Goal: Contribute content: Contribute content

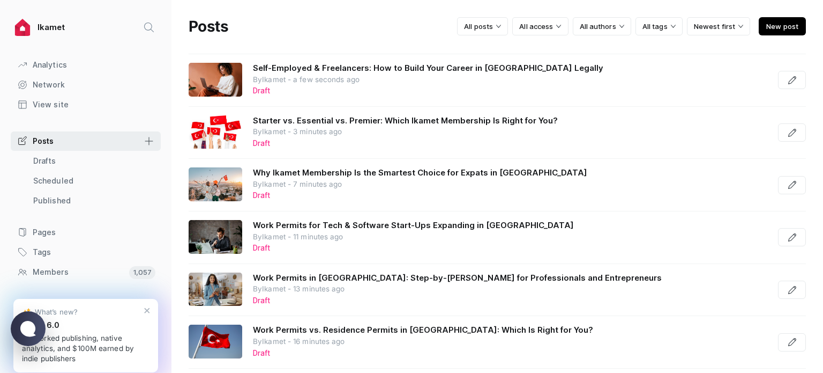
click at [776, 24] on span "New post" at bounding box center [782, 26] width 47 height 18
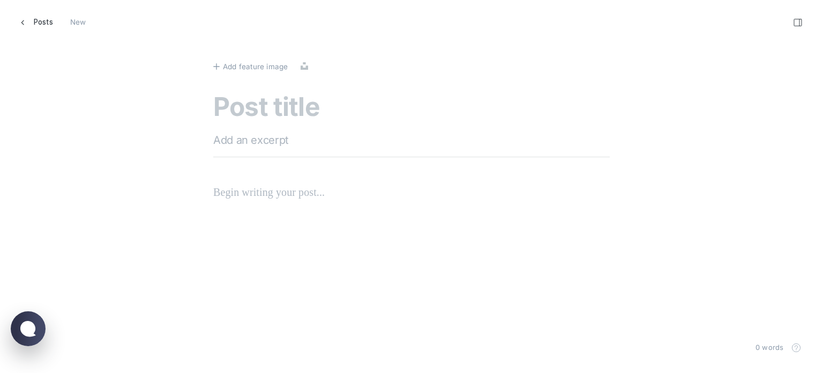
scroll to position [389, 840]
click at [302, 102] on textarea at bounding box center [411, 108] width 397 height 31
paste textarea "Nannies, Child & Senior Care Providers_ Legal Pathways for Caregivers in [GEOGR…"
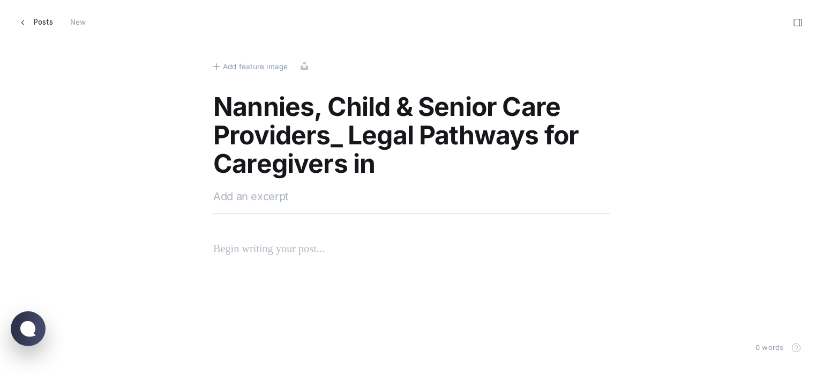
click at [341, 132] on textarea "Nannies, Child & Senior Care Providers_ Legal Pathways for Caregivers in [GEOGR…" at bounding box center [411, 136] width 397 height 87
type textarea "Nannies, Child & Senior Care Providers: Legal Pathways for Caregivers in [GEOGR…"
click at [247, 62] on span "Add feature image" at bounding box center [255, 67] width 65 height 12
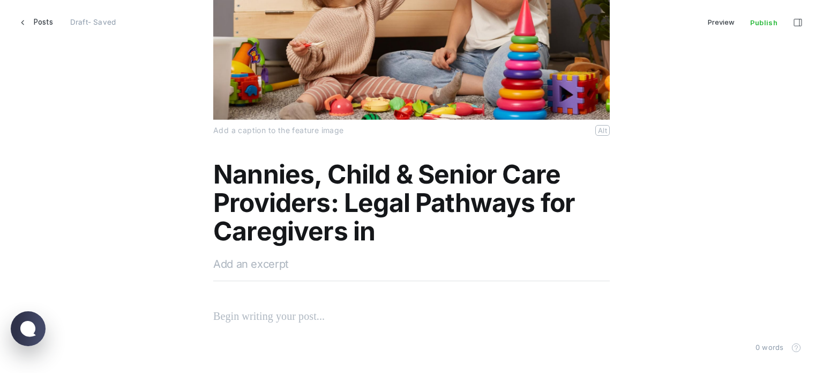
scroll to position [214, 0]
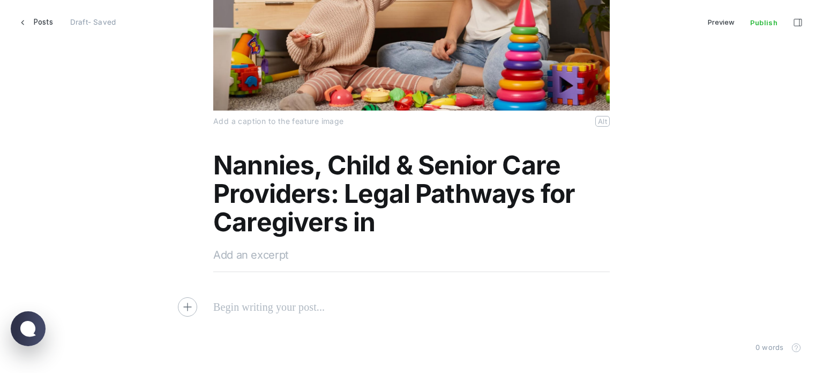
click at [255, 262] on textarea at bounding box center [411, 255] width 397 height 16
paste textarea "Discover the ins and outs of hiring caregivers in [GEOGRAPHIC_DATA], focusing o…"
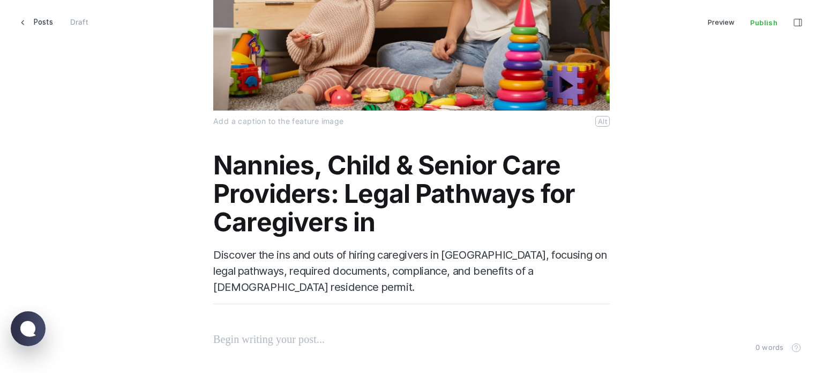
type textarea "Discover the ins and outs of hiring caregivers in [GEOGRAPHIC_DATA], focusing o…"
click at [257, 340] on p at bounding box center [411, 338] width 397 height 17
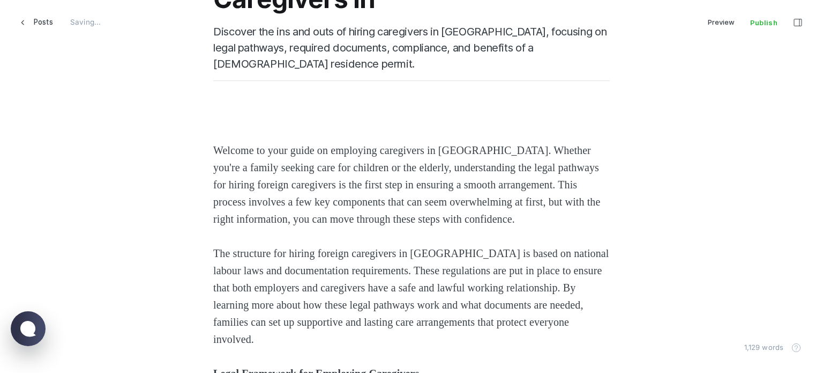
scroll to position [277, 0]
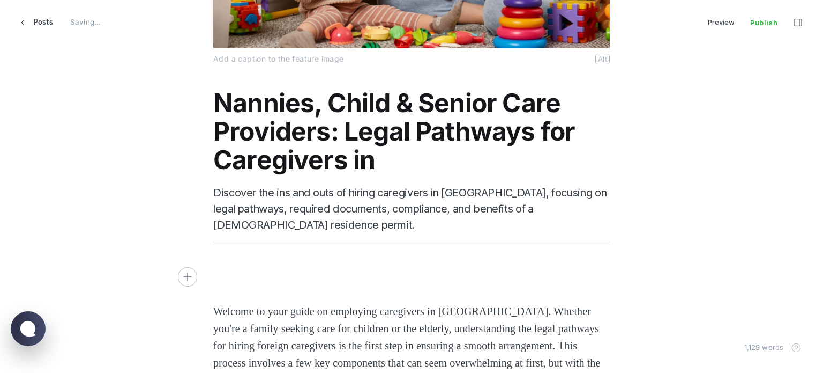
click at [240, 261] on div "Nannies, Child & Senior Care Providers: Legal Pathways for Caregivers in [GEOGR…" at bounding box center [411, 178] width 397 height 179
click at [236, 293] on body "Skip to main content Posts Saving... [GEOGRAPHIC_DATA] ⌘ P Publish ⌘ ⇧ P" at bounding box center [411, 186] width 823 height 373
click at [213, 312] on span "Welcome to your guide on employing caregivers in [GEOGRAPHIC_DATA]. Whether you…" at bounding box center [408, 345] width 390 height 80
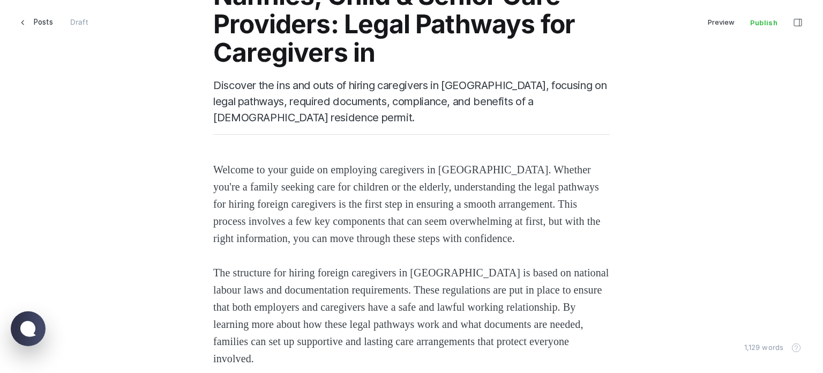
scroll to position [545, 0]
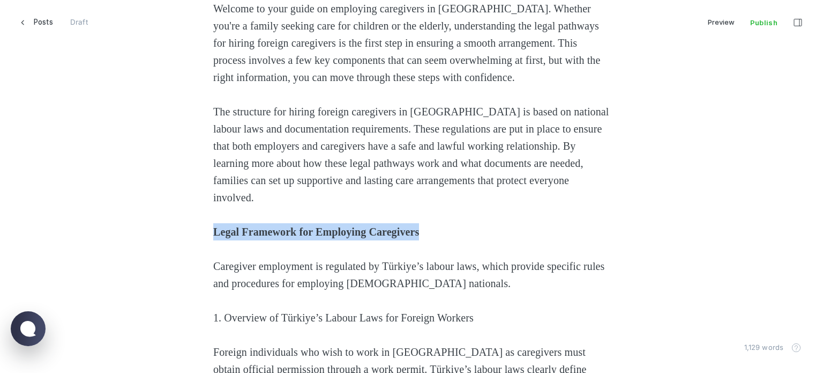
drag, startPoint x: 356, startPoint y: 236, endPoint x: 195, endPoint y: 232, distance: 161.9
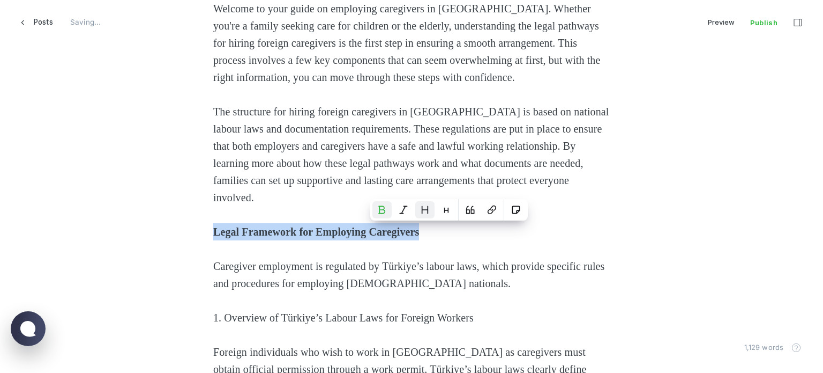
click at [422, 211] on icon "Heading 2" at bounding box center [425, 209] width 9 height 9
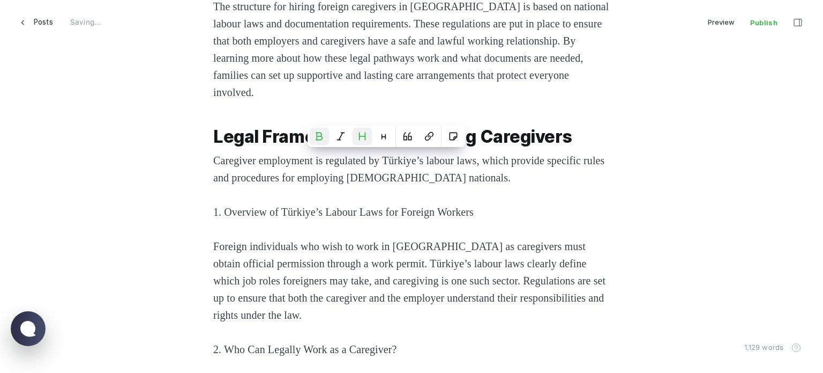
scroll to position [652, 0]
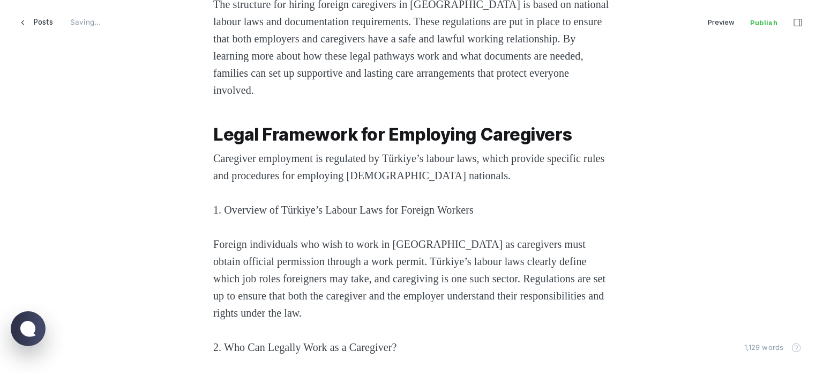
drag, startPoint x: 360, startPoint y: 227, endPoint x: 465, endPoint y: 222, distance: 105.7
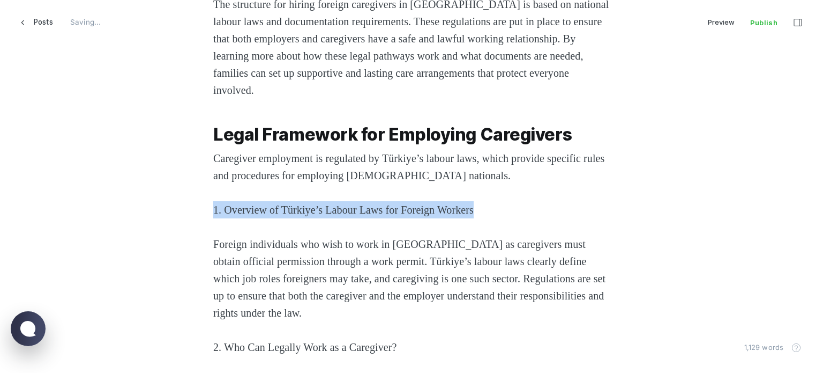
drag, startPoint x: 508, startPoint y: 212, endPoint x: 133, endPoint y: 205, distance: 375.3
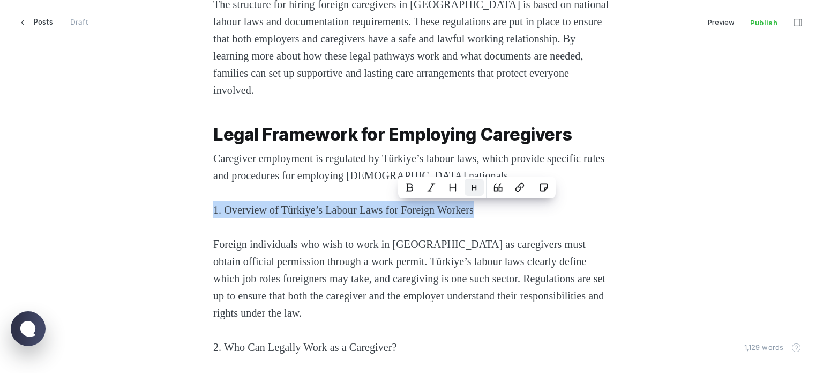
click at [471, 187] on icon "Heading 3" at bounding box center [474, 187] width 9 height 9
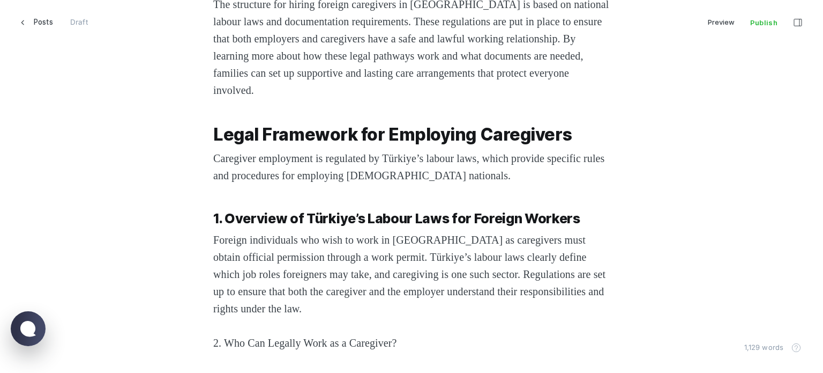
click at [380, 132] on strong "Legal Framework for Employing Caregivers" at bounding box center [392, 134] width 359 height 21
drag, startPoint x: 343, startPoint y: 144, endPoint x: 291, endPoint y: 140, distance: 52.7
click at [291, 140] on strong "Legal Framework for Employing Caregivers" at bounding box center [392, 134] width 359 height 21
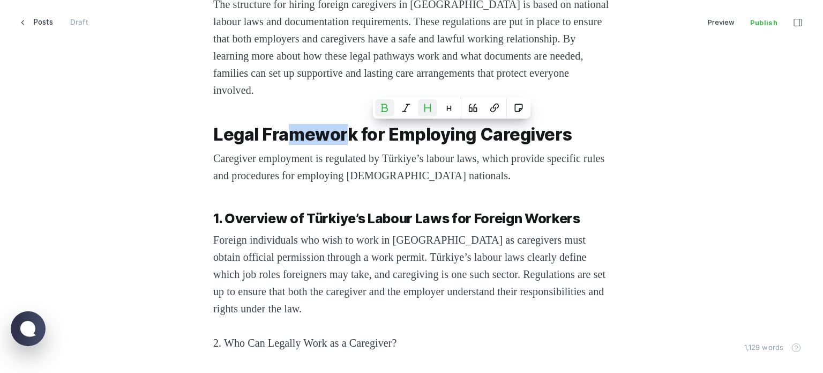
scroll to position [759, 0]
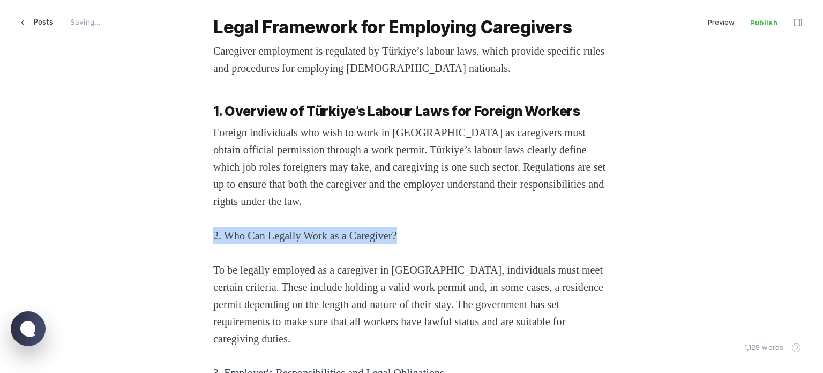
drag, startPoint x: 416, startPoint y: 235, endPoint x: 158, endPoint y: 238, distance: 258.4
click at [399, 217] on icon "Heading 3" at bounding box center [395, 213] width 9 height 9
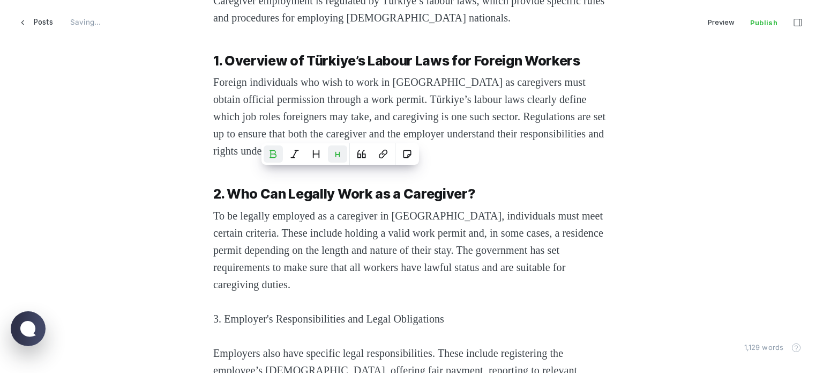
scroll to position [866, 0]
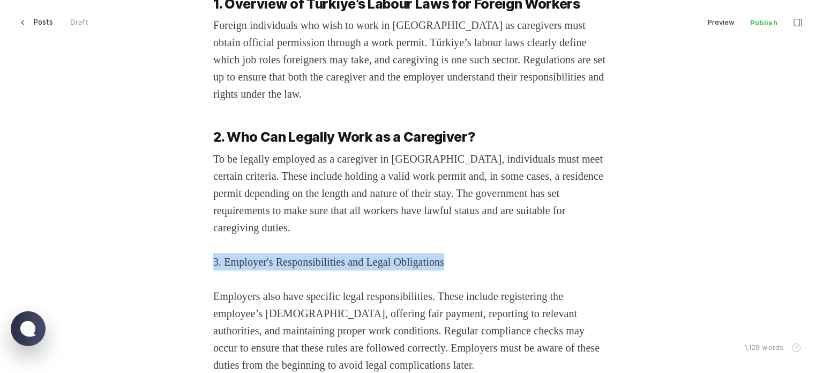
drag, startPoint x: 498, startPoint y: 261, endPoint x: 168, endPoint y: 246, distance: 330.5
click at [449, 241] on icon "Heading 3" at bounding box center [447, 239] width 9 height 9
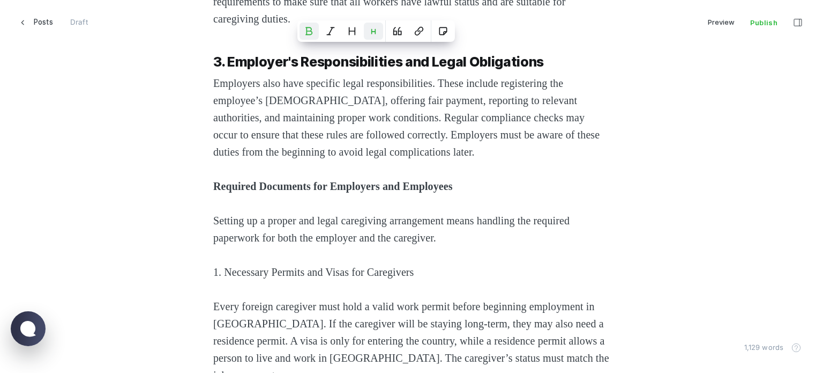
scroll to position [1081, 0]
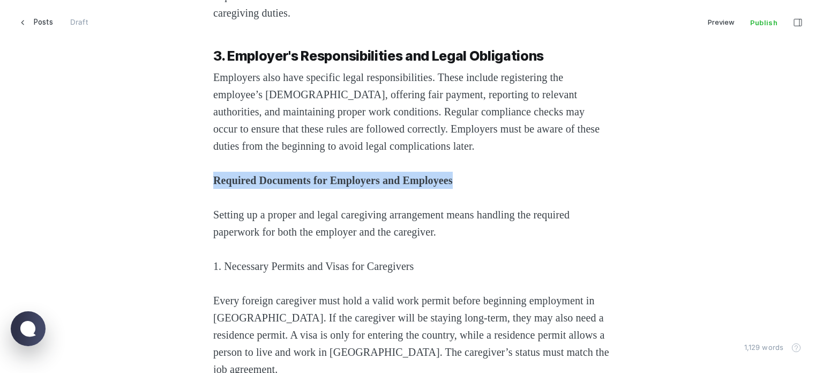
drag, startPoint x: 504, startPoint y: 180, endPoint x: 176, endPoint y: 168, distance: 328.8
click at [467, 159] on icon "Heading 2" at bounding box center [470, 157] width 6 height 7
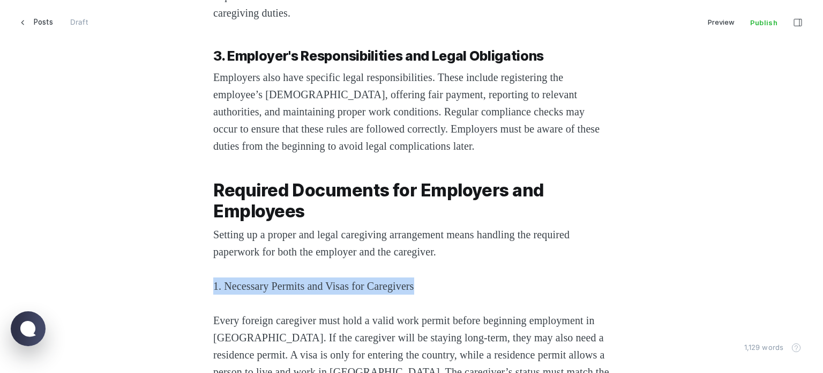
drag, startPoint x: 431, startPoint y: 285, endPoint x: 163, endPoint y: 280, distance: 268.1
click at [425, 265] on button "Heading 3" at bounding box center [415, 263] width 19 height 17
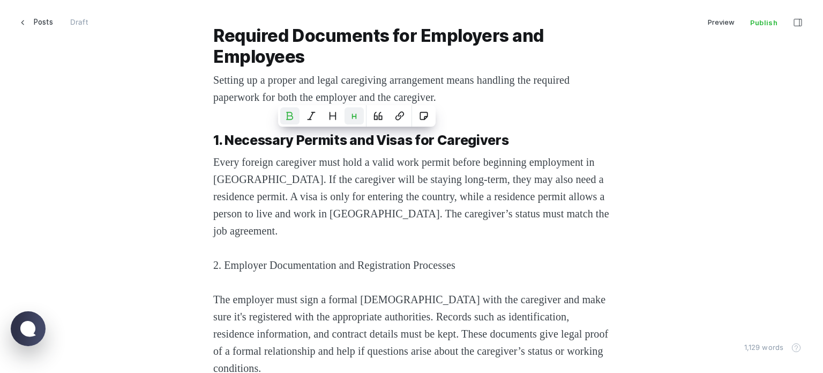
scroll to position [1295, 0]
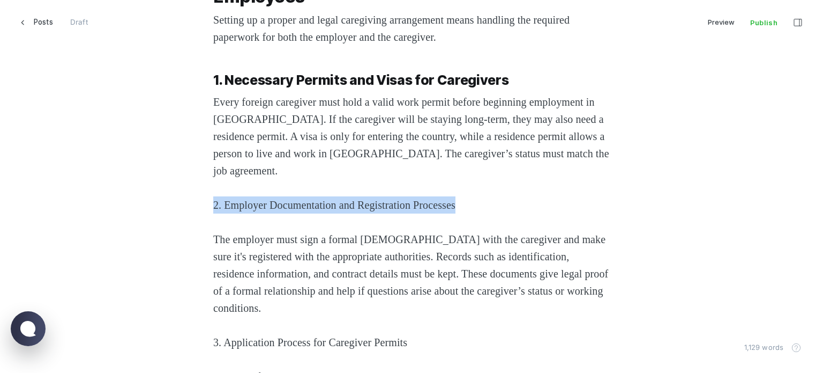
drag, startPoint x: 493, startPoint y: 201, endPoint x: 172, endPoint y: 204, distance: 321.1
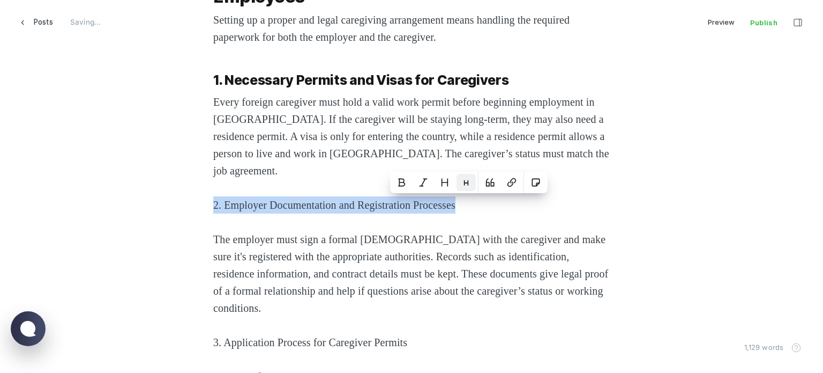
click at [472, 182] on button "Heading 3" at bounding box center [466, 182] width 19 height 17
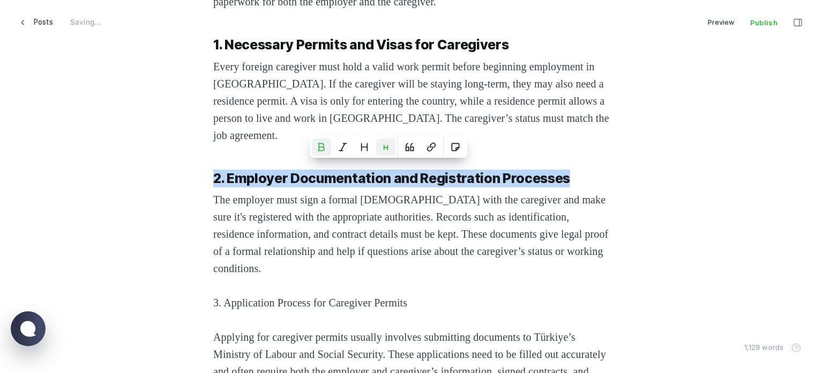
scroll to position [1349, 0]
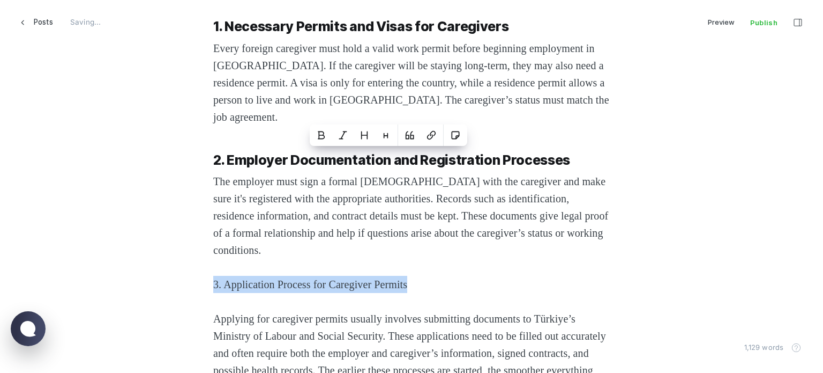
drag, startPoint x: 341, startPoint y: 273, endPoint x: 180, endPoint y: 274, distance: 161.3
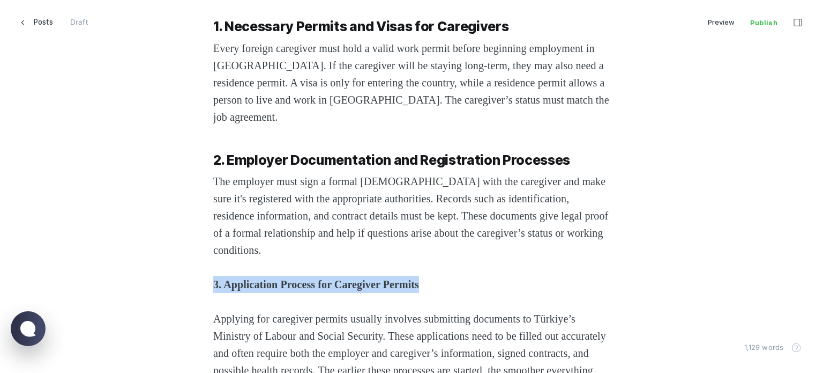
drag, startPoint x: 471, startPoint y: 291, endPoint x: 180, endPoint y: 281, distance: 290.7
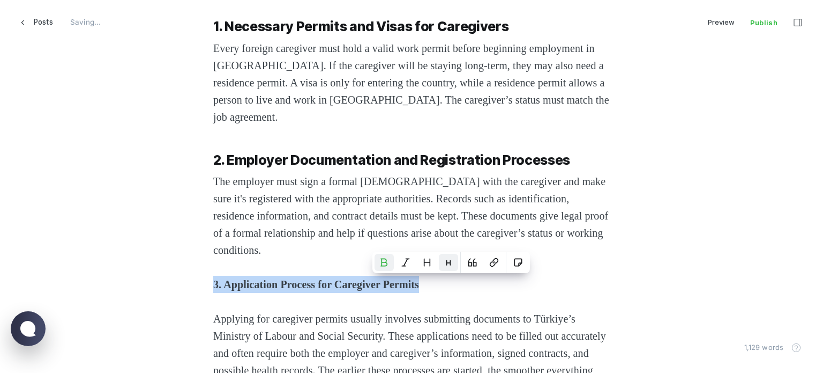
click at [448, 264] on icon "Heading 3" at bounding box center [448, 262] width 9 height 9
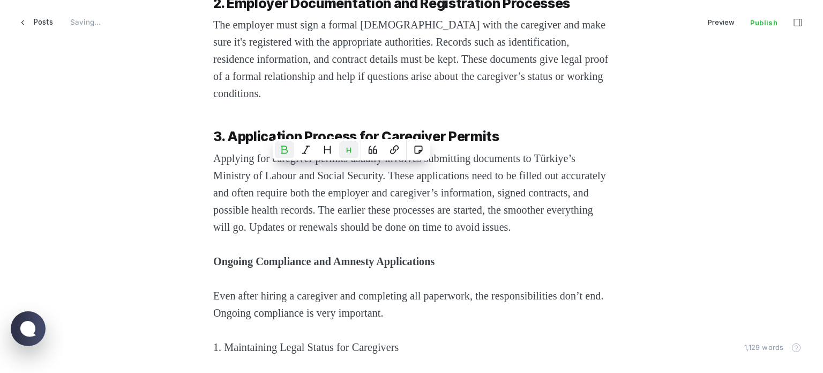
scroll to position [1509, 0]
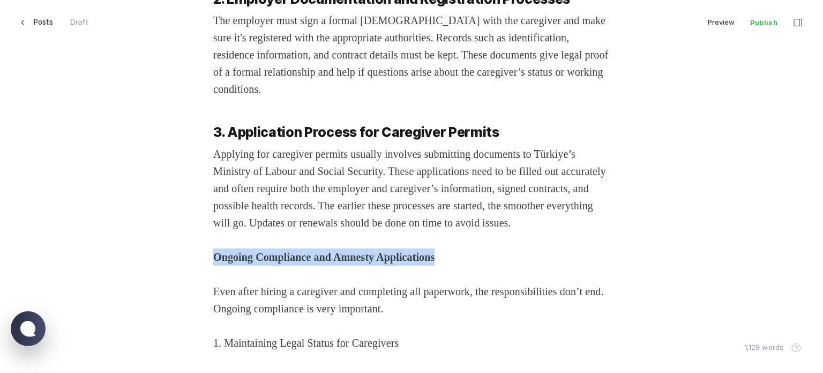
drag, startPoint x: 384, startPoint y: 276, endPoint x: 254, endPoint y: 255, distance: 131.4
click at [178, 274] on div "Welcome to your guide on employing caregivers in [GEOGRAPHIC_DATA]. Whether you…" at bounding box center [411, 258] width 725 height 2447
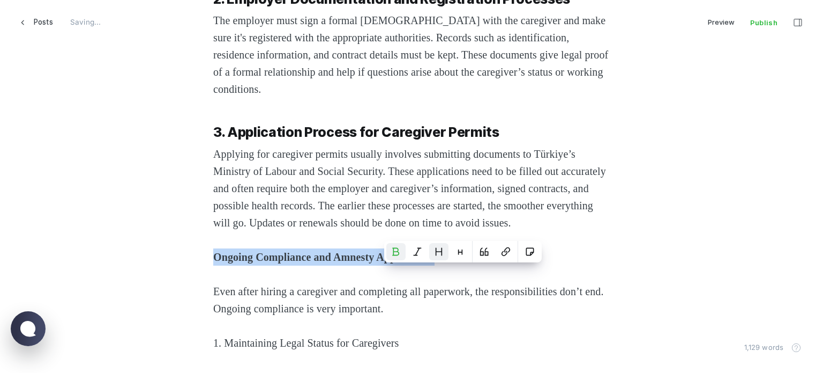
click at [444, 245] on button "Heading 2" at bounding box center [438, 251] width 19 height 17
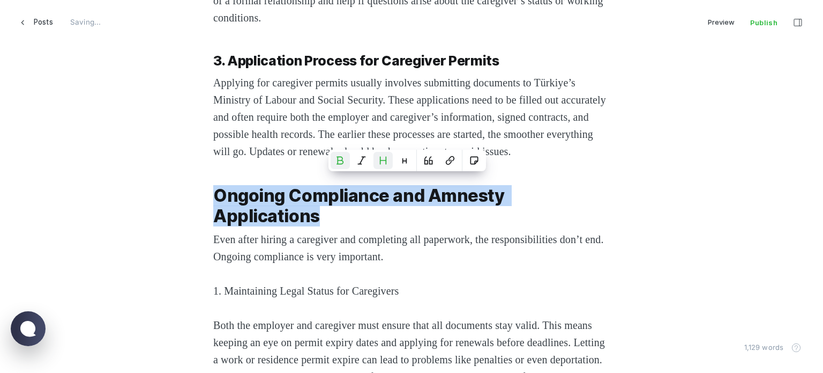
scroll to position [1617, 0]
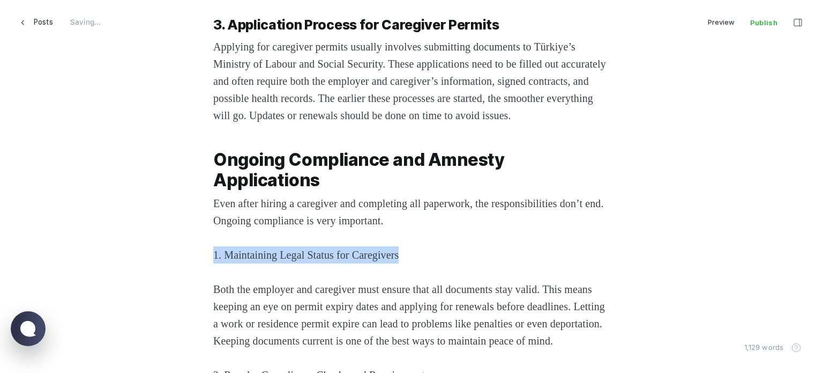
drag, startPoint x: 418, startPoint y: 250, endPoint x: 182, endPoint y: 252, distance: 235.9
click at [182, 252] on div "Welcome to your guide on employing caregivers in [GEOGRAPHIC_DATA]. Whether you…" at bounding box center [411, 161] width 725 height 2467
click at [408, 231] on button "Heading 3" at bounding box center [404, 228] width 19 height 17
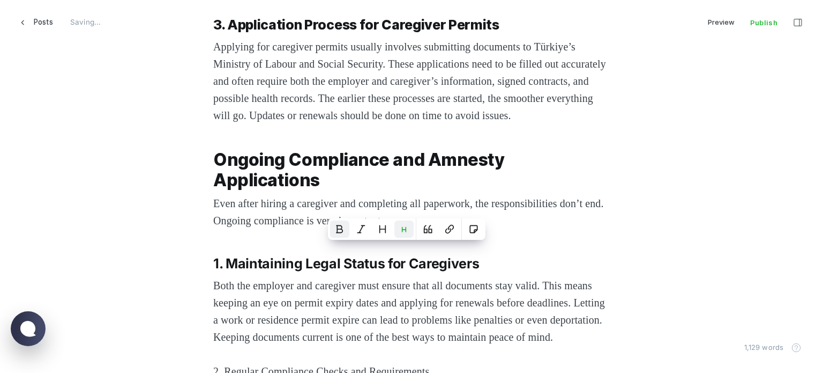
click at [340, 229] on icon "Bold" at bounding box center [340, 229] width 9 height 9
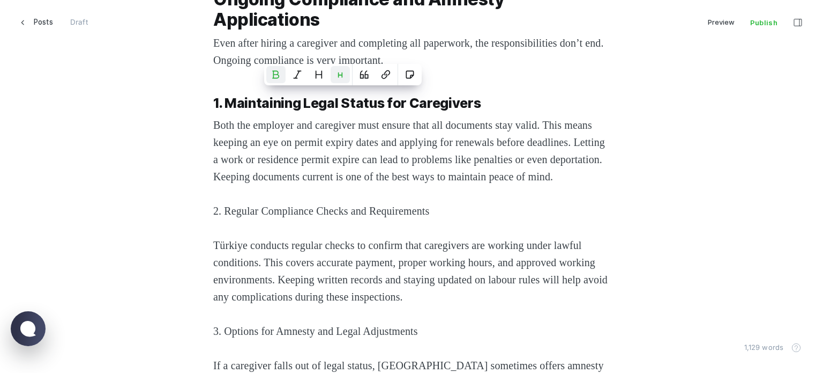
scroll to position [1777, 0]
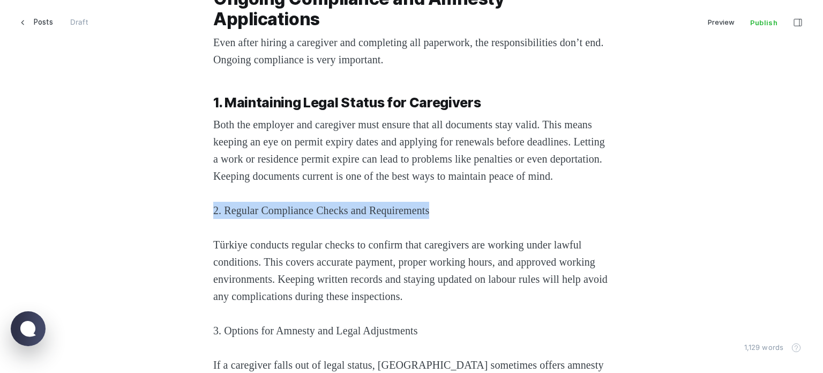
drag, startPoint x: 453, startPoint y: 224, endPoint x: 204, endPoint y: 226, distance: 249.3
click at [433, 198] on icon "Heading 3" at bounding box center [432, 201] width 9 height 9
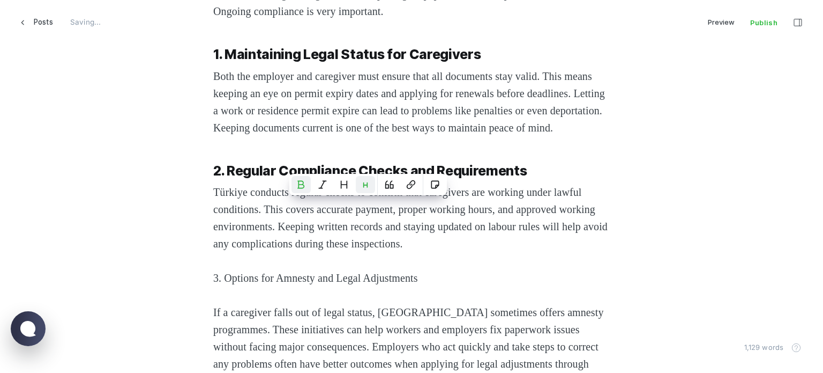
scroll to position [1885, 0]
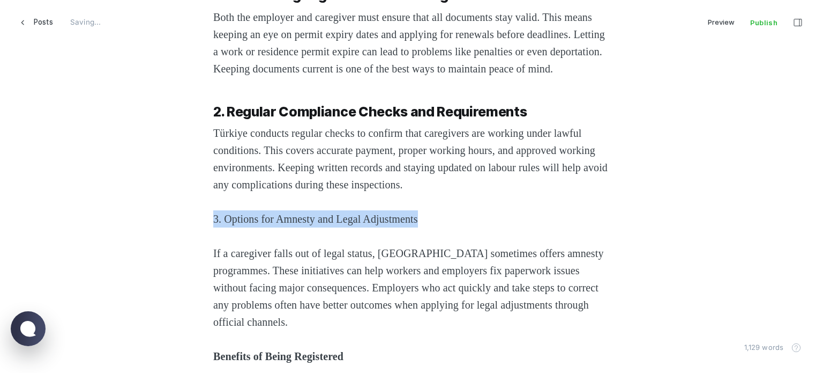
drag, startPoint x: 411, startPoint y: 232, endPoint x: 150, endPoint y: 227, distance: 260.6
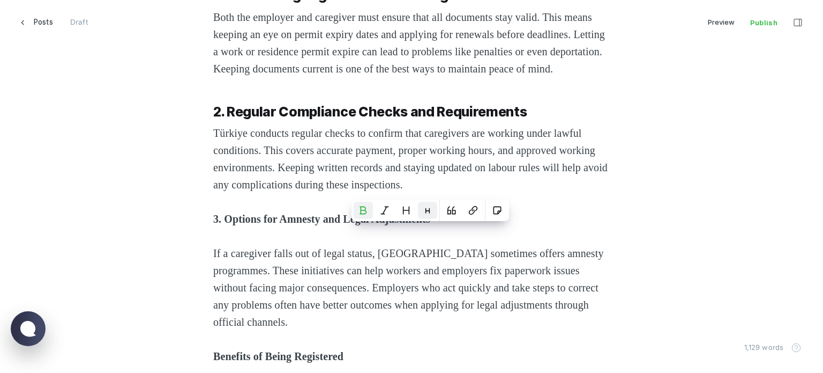
click at [430, 217] on button "Heading 3" at bounding box center [427, 210] width 19 height 17
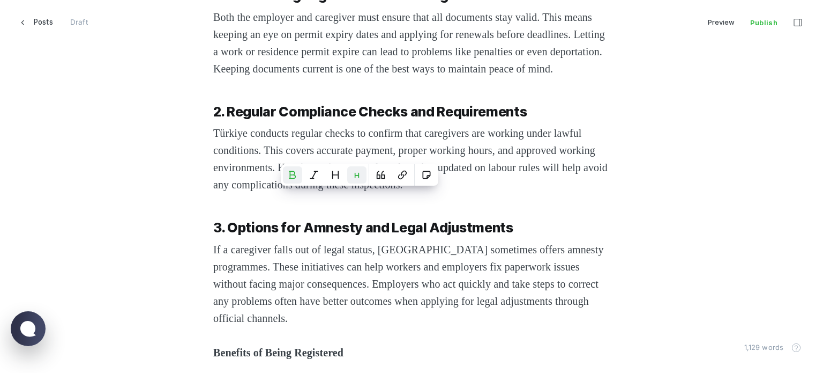
scroll to position [2045, 0]
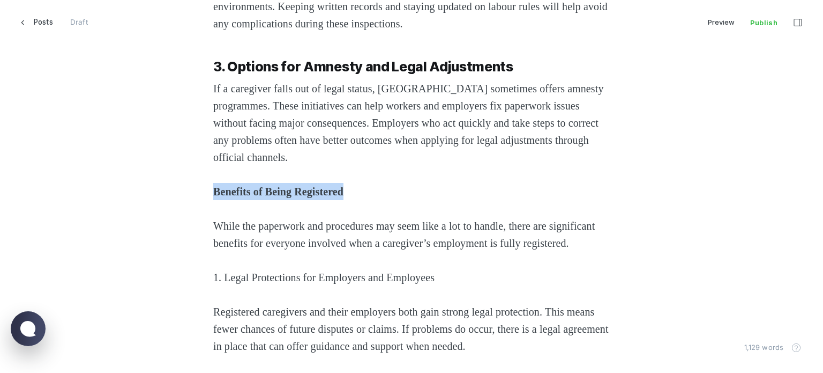
drag, startPoint x: 397, startPoint y: 209, endPoint x: 141, endPoint y: 202, distance: 255.8
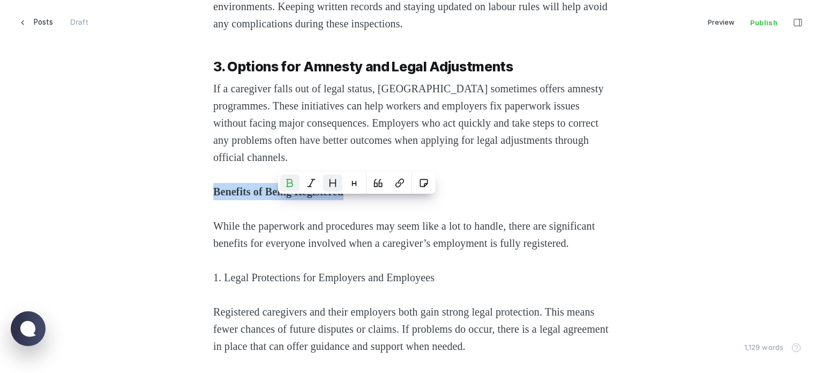
click at [324, 180] on button "Heading 2" at bounding box center [332, 182] width 19 height 17
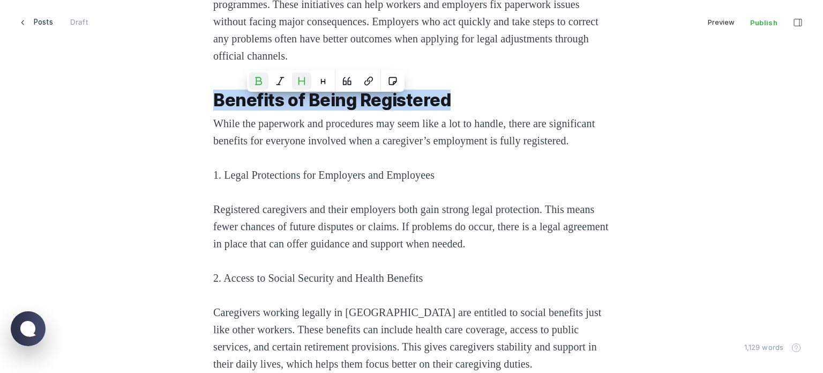
scroll to position [2153, 0]
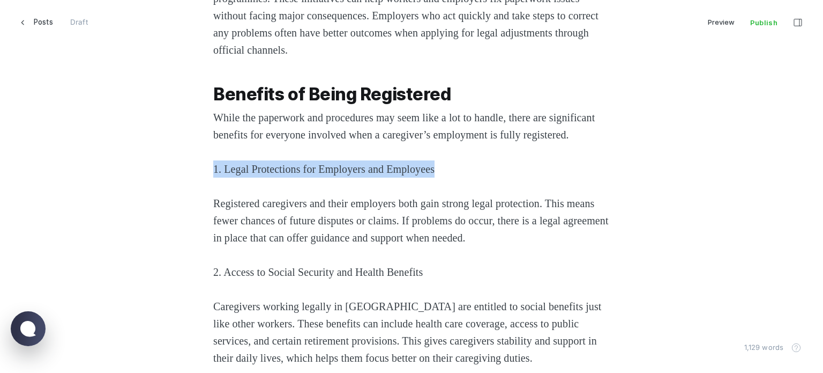
drag, startPoint x: 467, startPoint y: 203, endPoint x: 181, endPoint y: 206, distance: 286.2
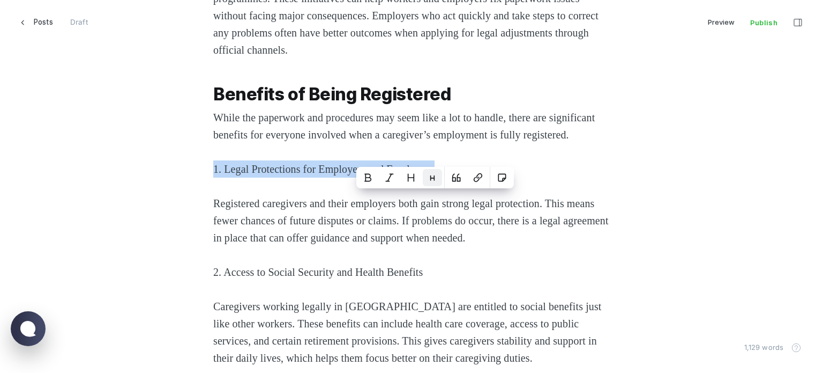
click at [430, 175] on icon "Heading 3" at bounding box center [432, 177] width 9 height 9
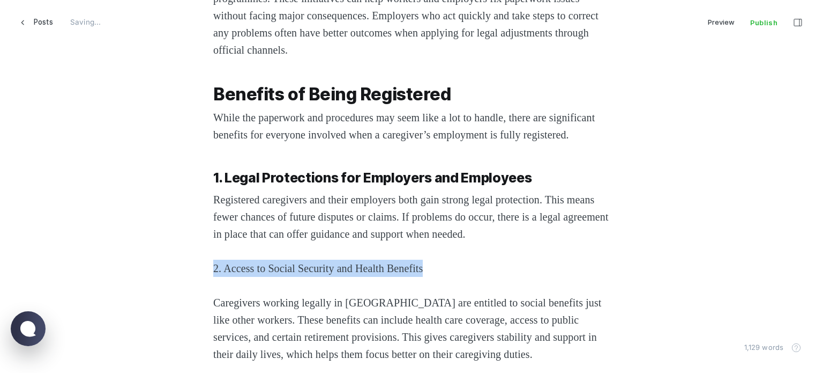
drag, startPoint x: 459, startPoint y: 289, endPoint x: 154, endPoint y: 296, distance: 304.5
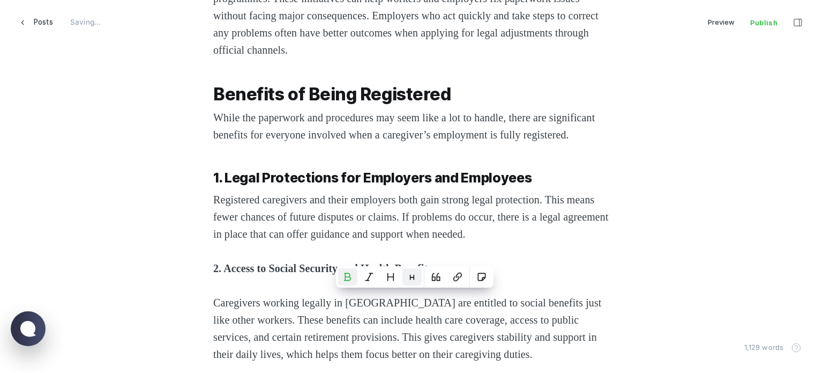
click at [405, 278] on button "Heading 3" at bounding box center [412, 276] width 19 height 17
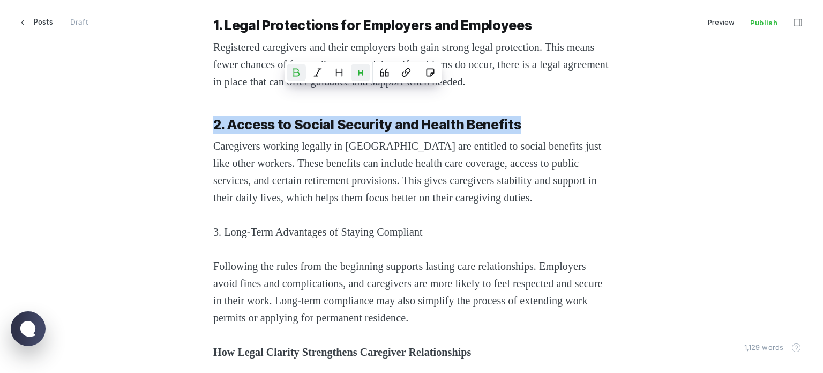
scroll to position [2367, 0]
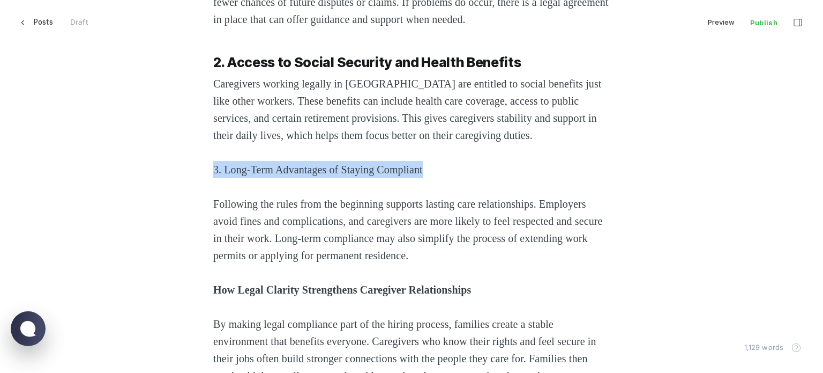
drag, startPoint x: 392, startPoint y: 204, endPoint x: 159, endPoint y: 199, distance: 233.2
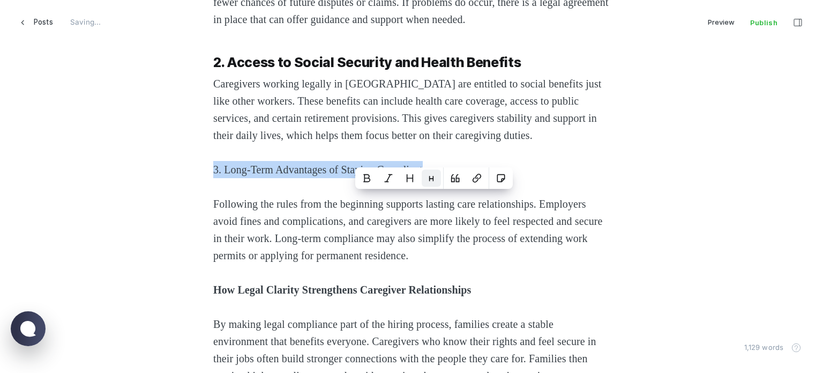
click at [429, 180] on icon "Heading 3" at bounding box center [431, 178] width 9 height 9
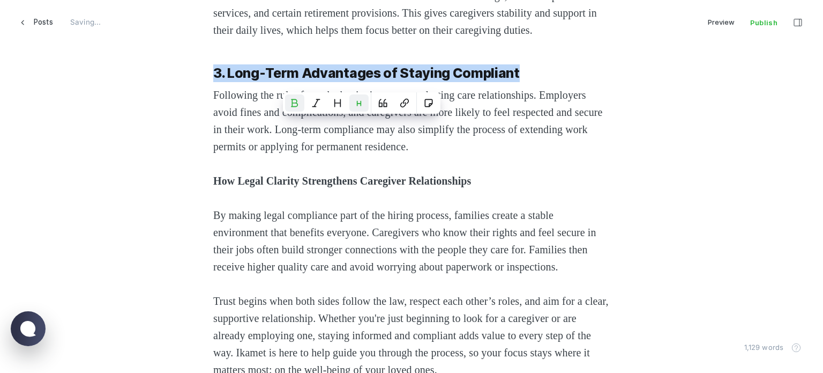
scroll to position [2474, 0]
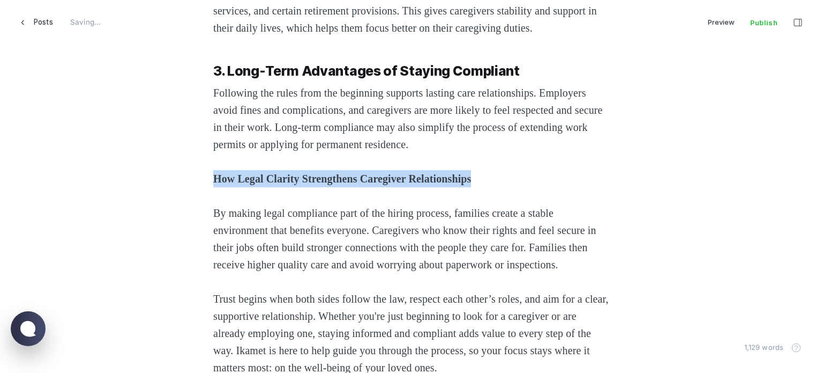
drag, startPoint x: 420, startPoint y: 208, endPoint x: 175, endPoint y: 201, distance: 245.6
click at [473, 188] on button "Heading 2" at bounding box center [479, 186] width 19 height 17
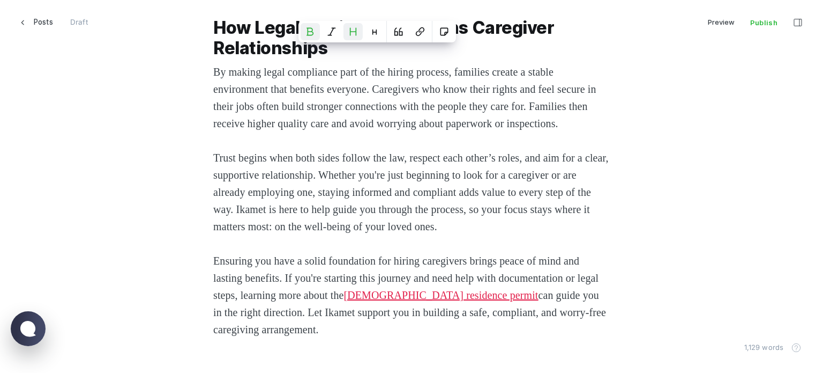
scroll to position [2742, 0]
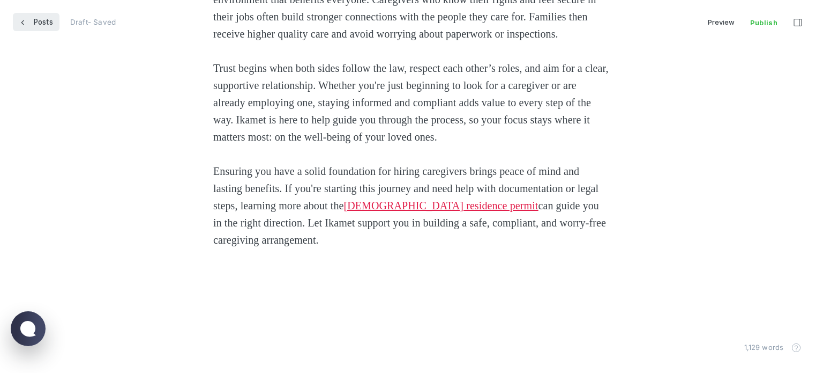
click at [50, 26] on span "Posts" at bounding box center [43, 22] width 19 height 18
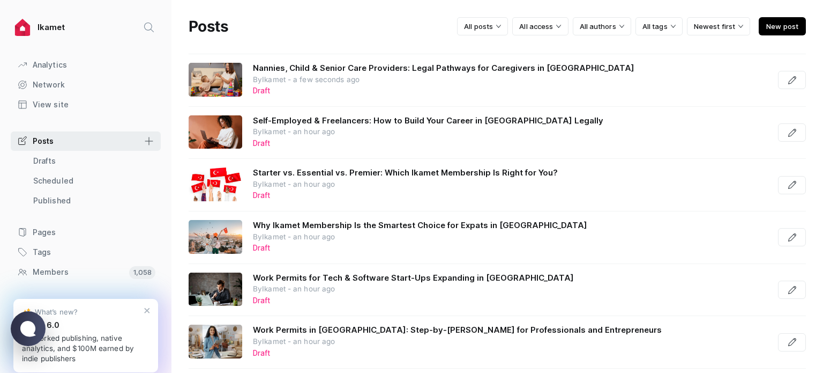
click at [778, 23] on span "New post" at bounding box center [782, 26] width 47 height 18
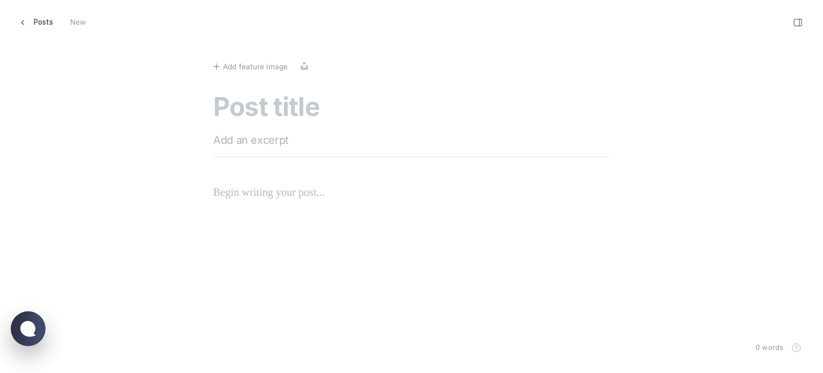
scroll to position [389, 840]
paste textarea "Membership vs. One-Time Services_ What’s the Better Investment for Expats_"
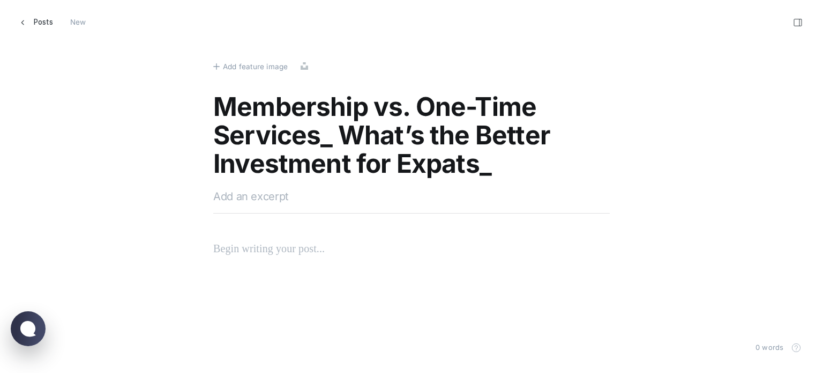
click at [334, 128] on textarea "Membership vs. One-Time Services_ What’s the Better Investment for Expats_" at bounding box center [411, 136] width 397 height 87
type textarea "Membership vs. One-Time Services: What’s the Better Investment for Expats?"
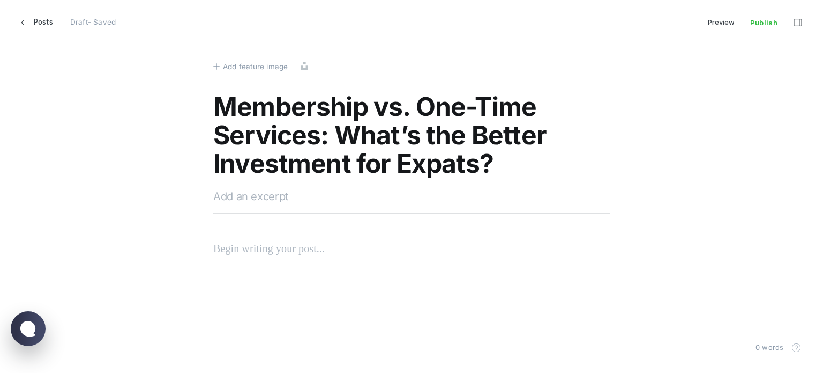
drag, startPoint x: 259, startPoint y: 200, endPoint x: 265, endPoint y: 227, distance: 27.6
click at [258, 199] on textarea at bounding box center [411, 196] width 397 height 16
paste textarea "Explore cost-effective options for your residency in [GEOGRAPHIC_DATA]. Discove…"
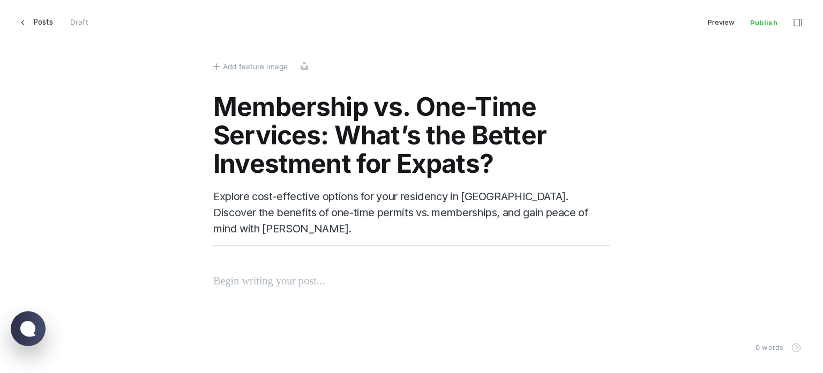
scroll to position [389, 840]
type textarea "Explore cost-effective options for your residency in [GEOGRAPHIC_DATA]. Discove…"
click at [239, 261] on p at bounding box center [411, 264] width 397 height 17
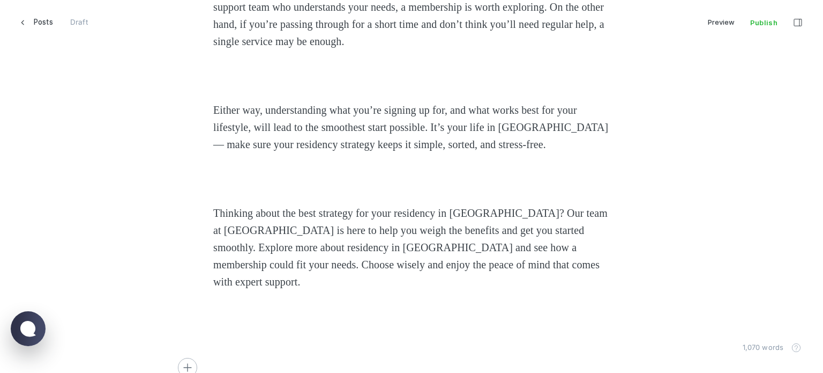
scroll to position [5, 13]
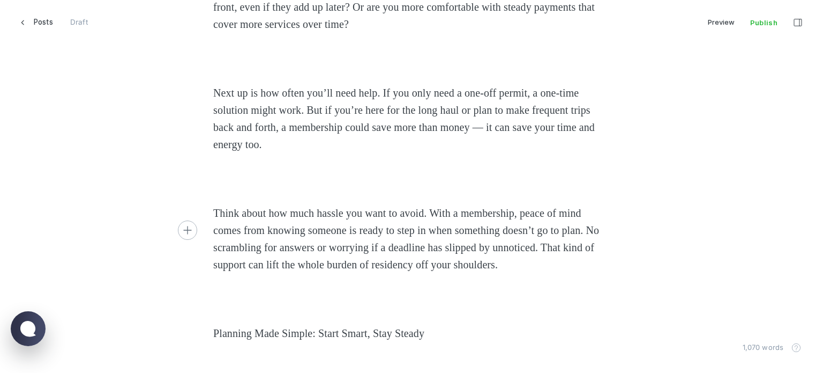
click at [300, 187] on p at bounding box center [411, 178] width 397 height 17
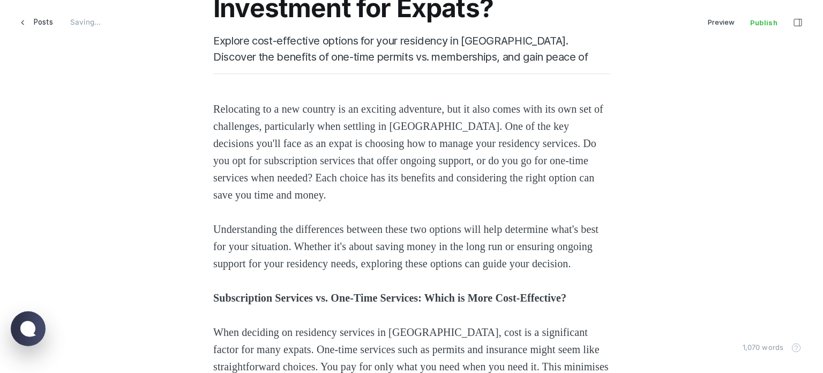
scroll to position [209, 0]
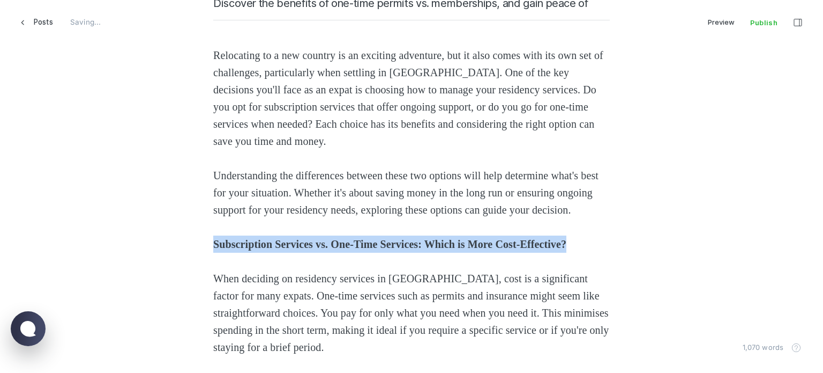
drag, startPoint x: 248, startPoint y: 270, endPoint x: 179, endPoint y: 256, distance: 70.0
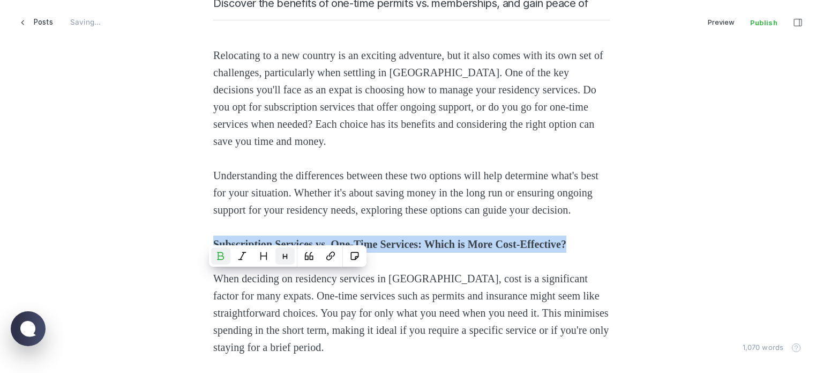
drag, startPoint x: 263, startPoint y: 255, endPoint x: 279, endPoint y: 257, distance: 16.2
click at [262, 255] on icon "Heading 2" at bounding box center [264, 255] width 6 height 7
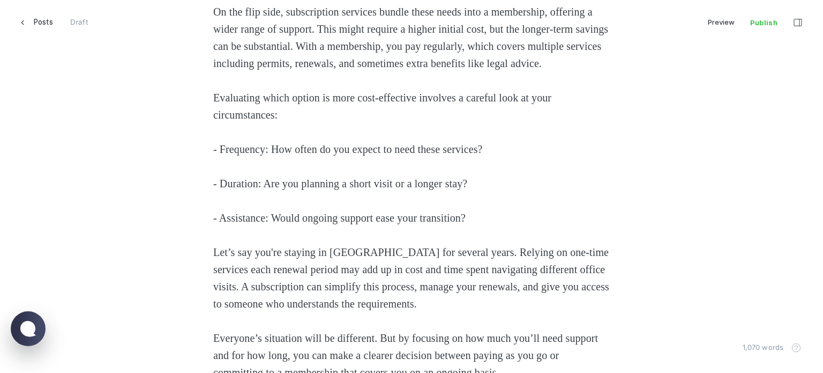
scroll to position [691, 0]
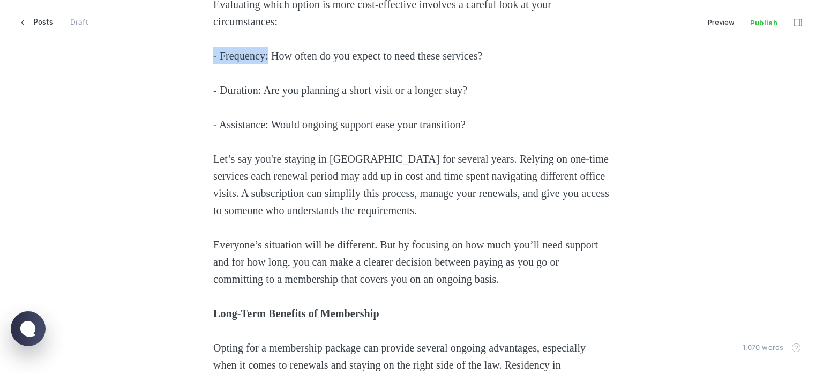
drag, startPoint x: 270, startPoint y: 92, endPoint x: 204, endPoint y: 103, distance: 67.4
drag, startPoint x: 266, startPoint y: 126, endPoint x: 168, endPoint y: 116, distance: 99.2
drag, startPoint x: 272, startPoint y: 150, endPoint x: 180, endPoint y: 159, distance: 92.6
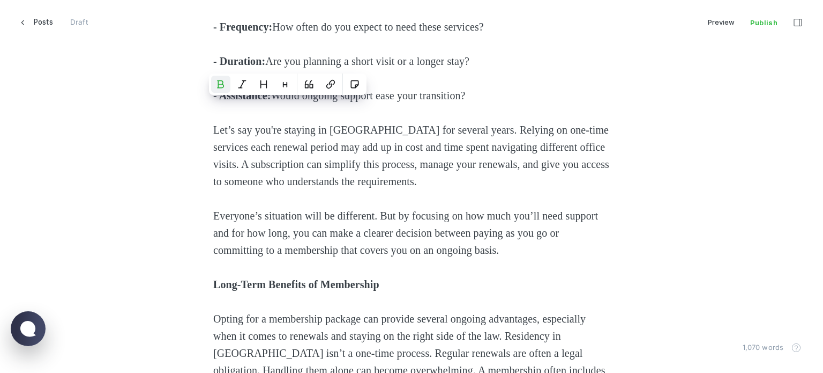
scroll to position [745, 0]
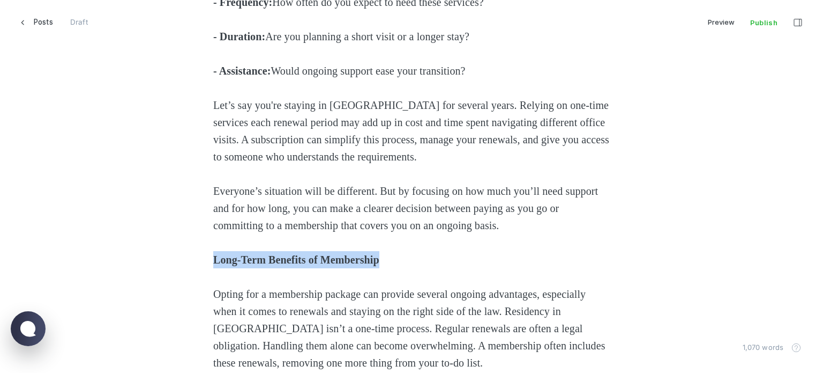
drag, startPoint x: 429, startPoint y: 280, endPoint x: 99, endPoint y: 278, distance: 330.2
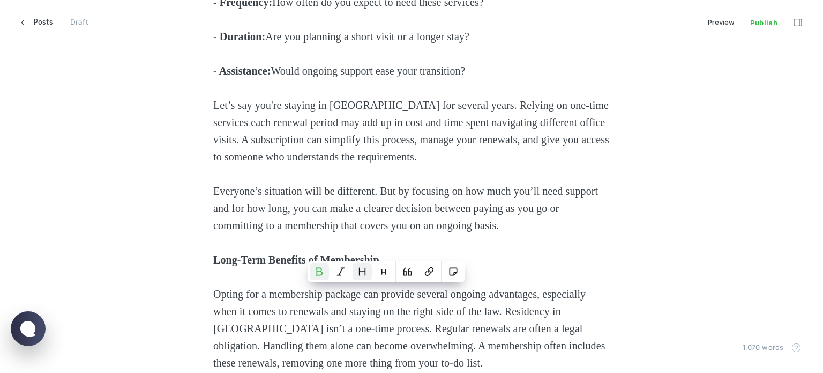
click at [362, 274] on icon "Heading 2" at bounding box center [362, 271] width 9 height 9
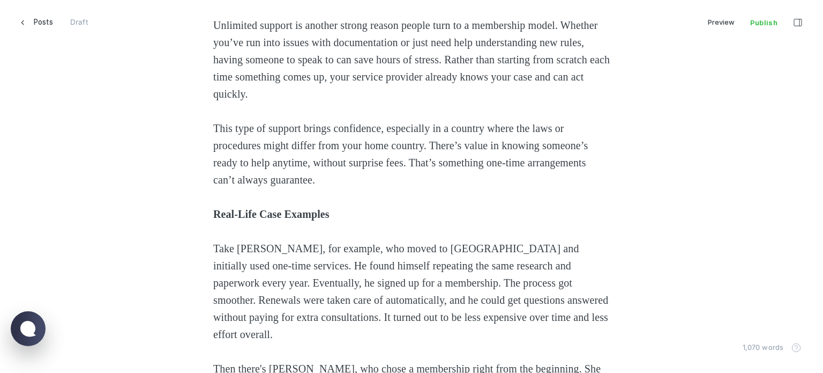
scroll to position [1120, 0]
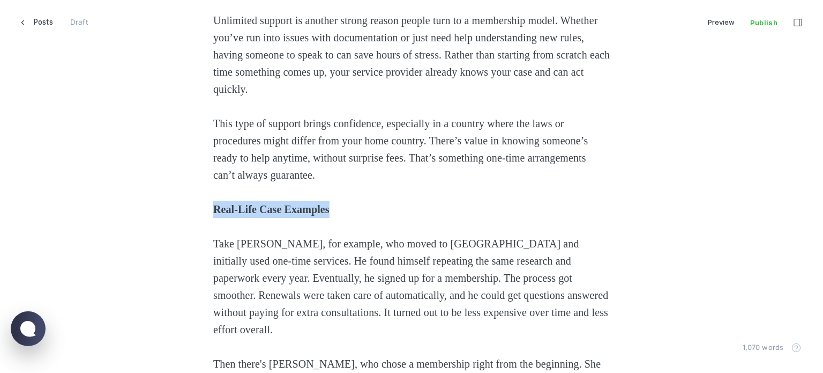
drag, startPoint x: 362, startPoint y: 247, endPoint x: 185, endPoint y: 244, distance: 176.9
click at [177, 246] on div "Relocating to a new country is an exciting adventure, but it also comes with it…" at bounding box center [411, 139] width 725 height 2008
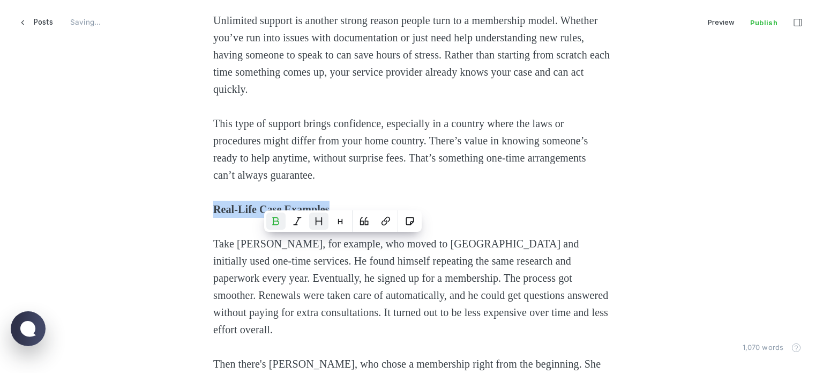
click at [320, 222] on icon "Heading 2" at bounding box center [319, 221] width 9 height 9
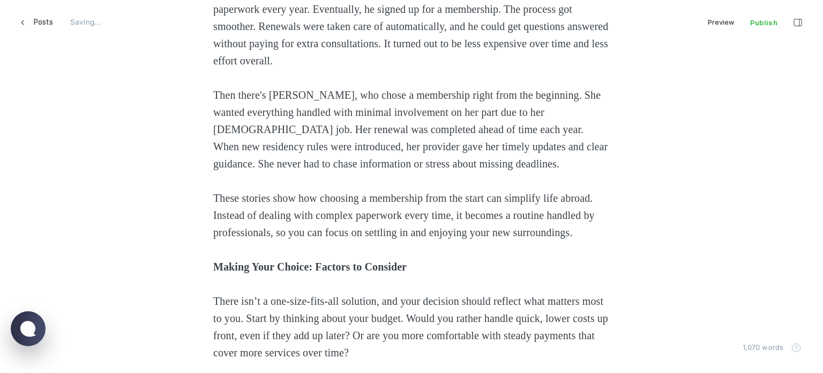
scroll to position [1495, 0]
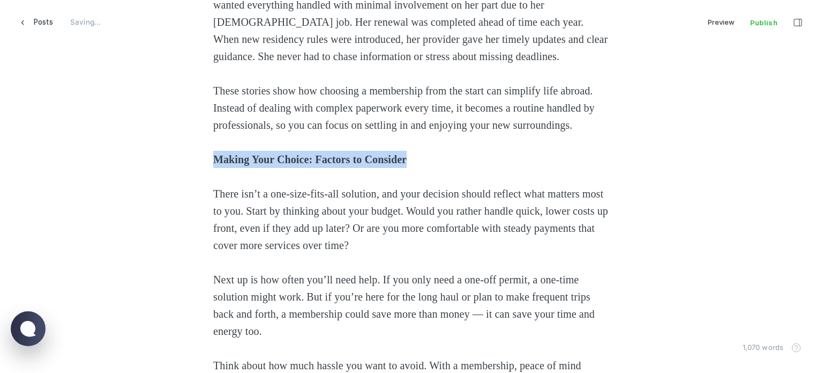
drag, startPoint x: 437, startPoint y: 210, endPoint x: 133, endPoint y: 213, distance: 304.5
click at [406, 192] on icon "Heading 2" at bounding box center [404, 188] width 9 height 9
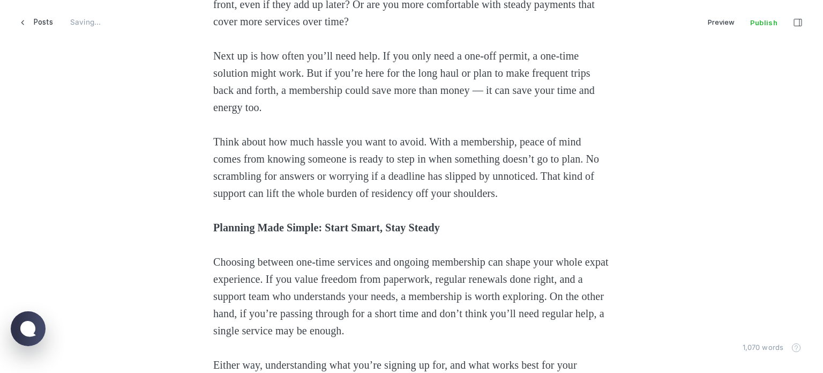
scroll to position [1763, 0]
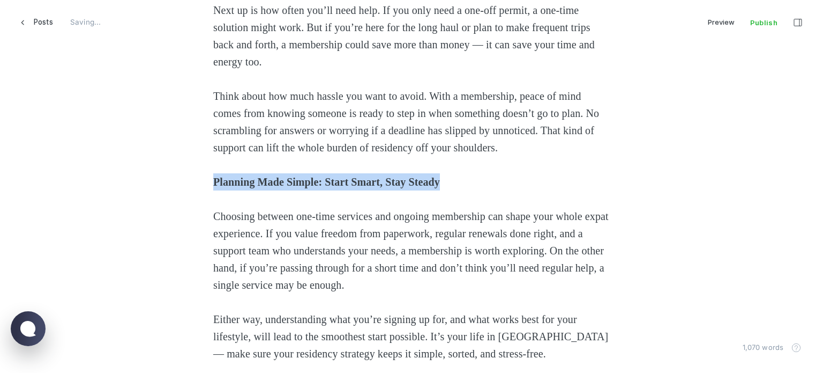
drag, startPoint x: 273, startPoint y: 249, endPoint x: 210, endPoint y: 249, distance: 62.7
click at [213, 190] on p "Planning Made Simple: Start Smart, Stay Steady" at bounding box center [411, 181] width 397 height 17
click at [429, 227] on icon "Heading 2" at bounding box center [432, 228] width 9 height 9
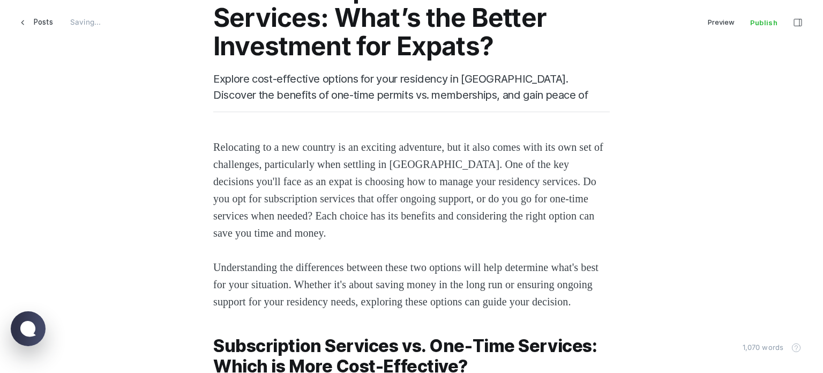
scroll to position [0, 0]
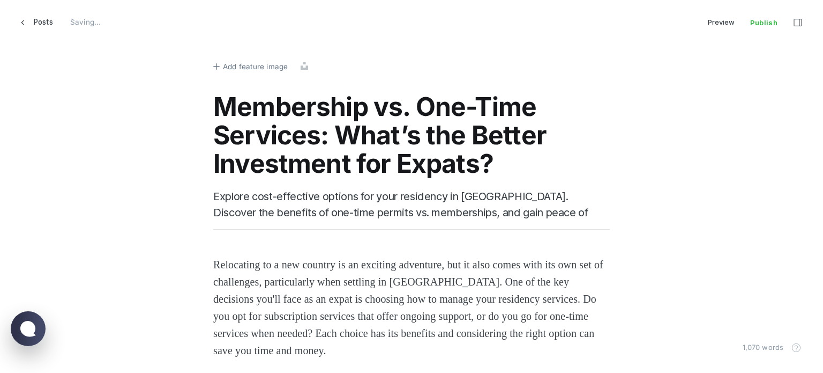
click at [245, 64] on span "Add feature image" at bounding box center [255, 67] width 65 height 12
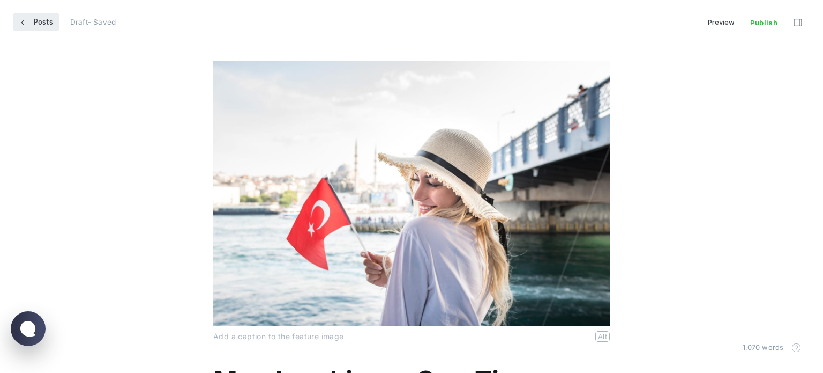
click at [36, 22] on span "Posts" at bounding box center [43, 22] width 19 height 18
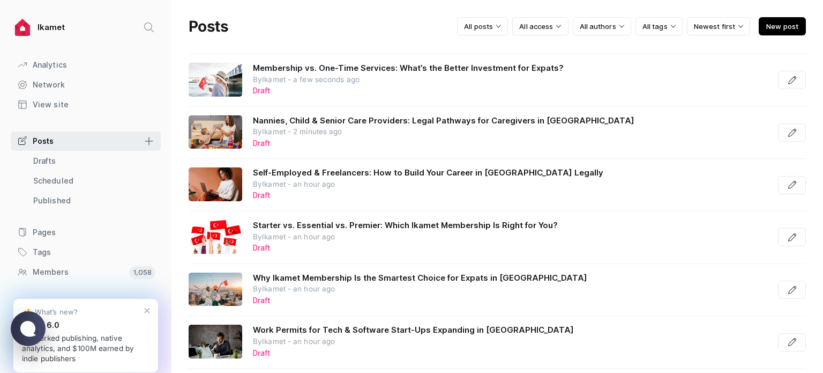
click at [780, 27] on span "New post" at bounding box center [782, 26] width 47 height 18
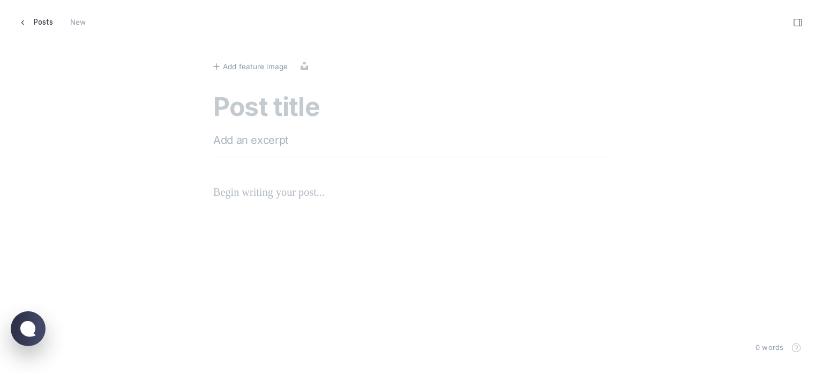
scroll to position [389, 840]
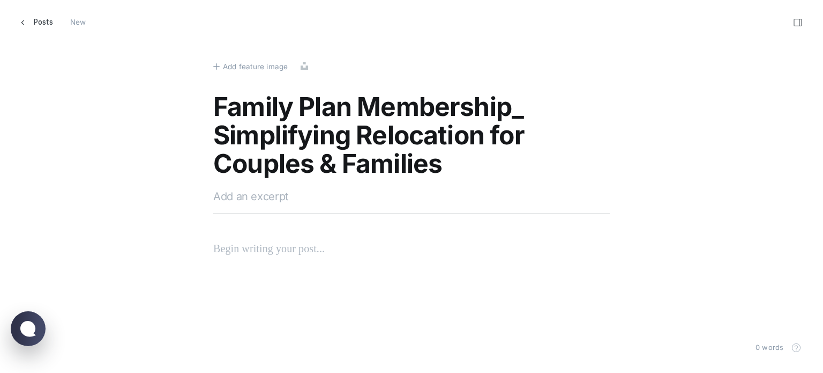
click at [522, 103] on textarea "Family Plan Membership_ Simplifying Relocation for Couples & Families" at bounding box center [411, 136] width 397 height 87
type textarea "Family Plan Membership: Simplifying Relocation for Couples & Families"
click at [312, 186] on div "Family Plan Membership: Simplifying Relocation for Couples & Families" at bounding box center [411, 166] width 397 height 147
click at [262, 188] on textarea at bounding box center [411, 196] width 397 height 16
paste textarea "Discover how Ikamet assists in permanent relocation to [DEMOGRAPHIC_DATA] with …"
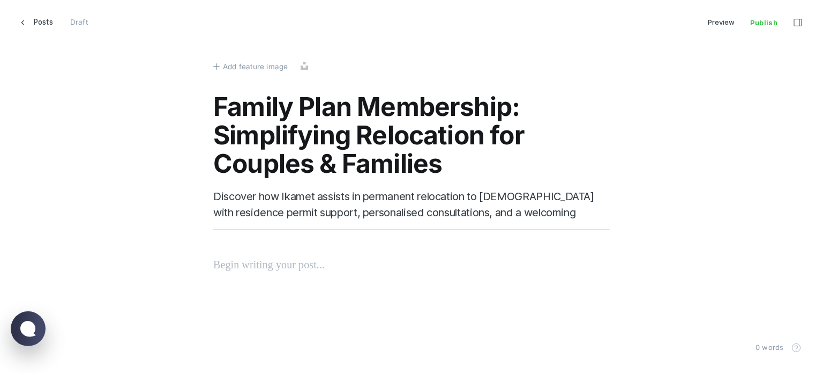
scroll to position [389, 840]
type textarea "Discover how Ikamet assists in permanent relocation to [DEMOGRAPHIC_DATA] with …"
click at [278, 253] on div "Family Plan Membership: Simplifying Relocation for Couples & Families Discover …" at bounding box center [411, 174] width 397 height 163
click at [289, 270] on p at bounding box center [411, 264] width 397 height 17
click at [268, 267] on p at bounding box center [411, 264] width 397 height 17
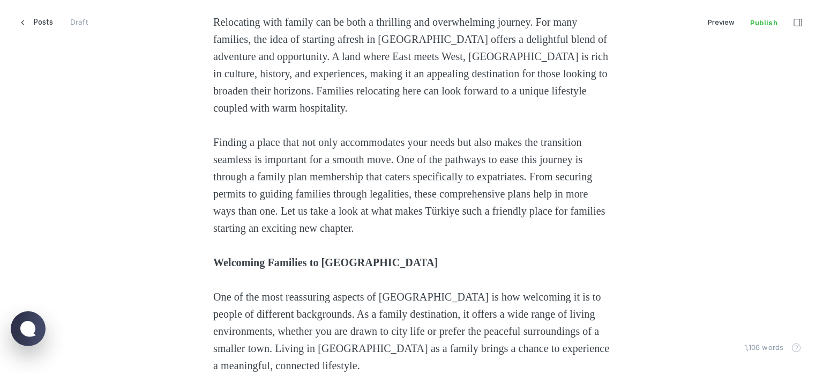
scroll to position [0, 0]
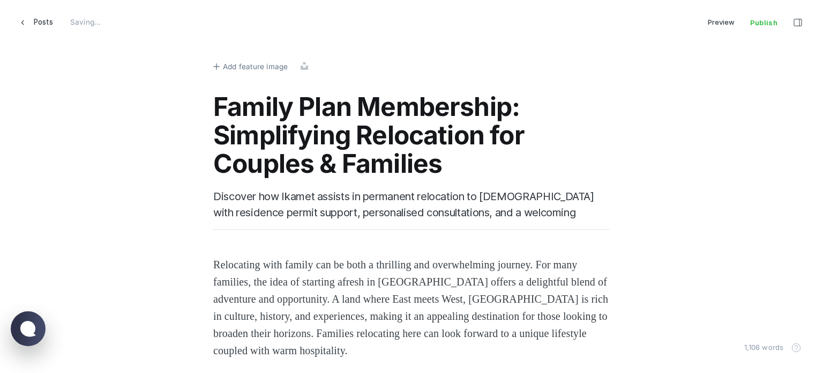
click at [263, 61] on span "Add feature image" at bounding box center [255, 67] width 65 height 12
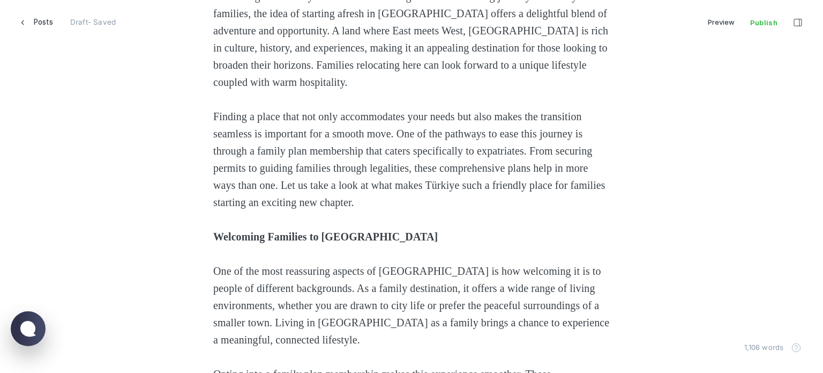
scroll to position [375, 0]
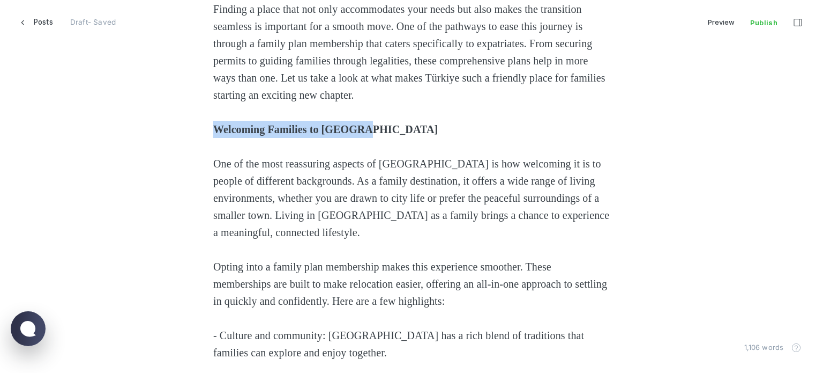
drag, startPoint x: 407, startPoint y: 130, endPoint x: 207, endPoint y: 132, distance: 199.9
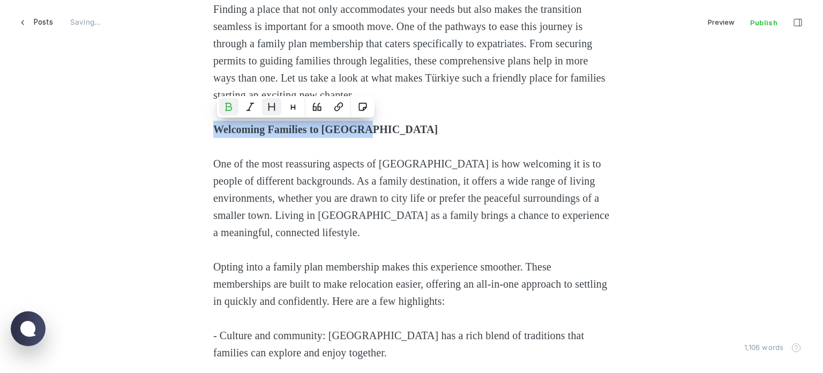
click at [268, 104] on icon "Heading 2" at bounding box center [271, 106] width 9 height 9
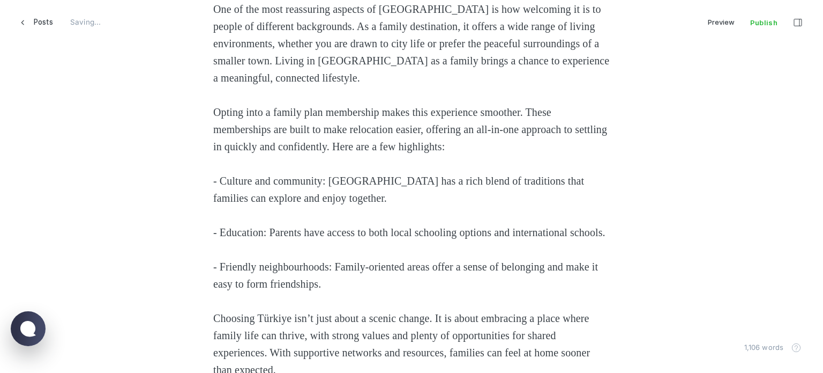
scroll to position [809, 0]
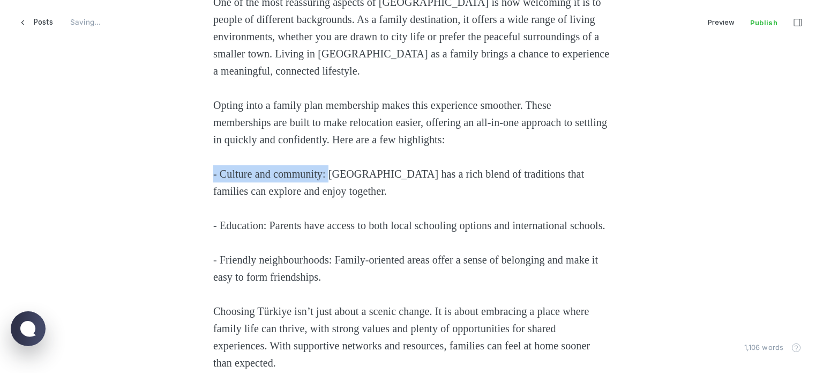
drag, startPoint x: 336, startPoint y: 175, endPoint x: 174, endPoint y: 175, distance: 161.3
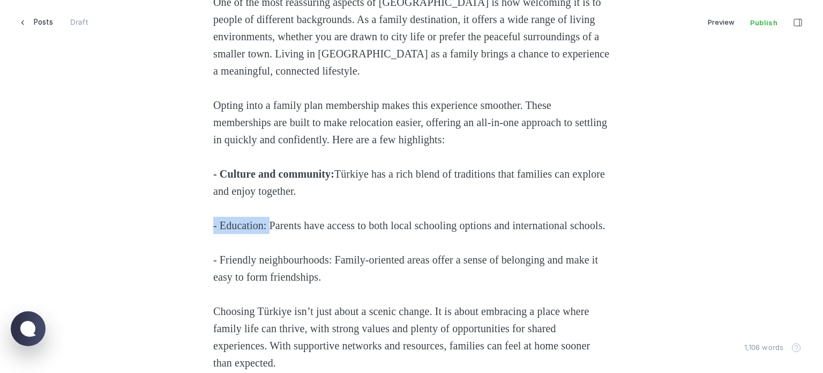
drag, startPoint x: 270, startPoint y: 228, endPoint x: 129, endPoint y: 222, distance: 141.6
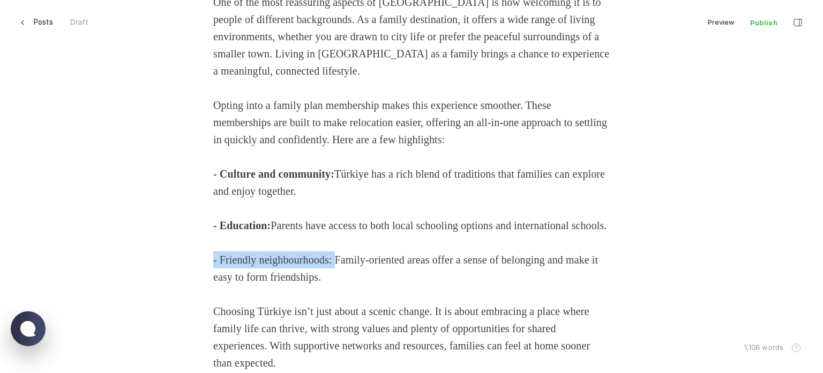
drag, startPoint x: 341, startPoint y: 272, endPoint x: 159, endPoint y: 276, distance: 181.7
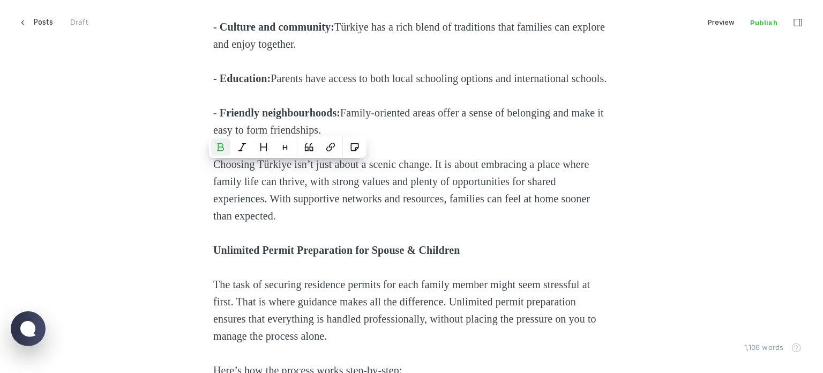
scroll to position [1023, 0]
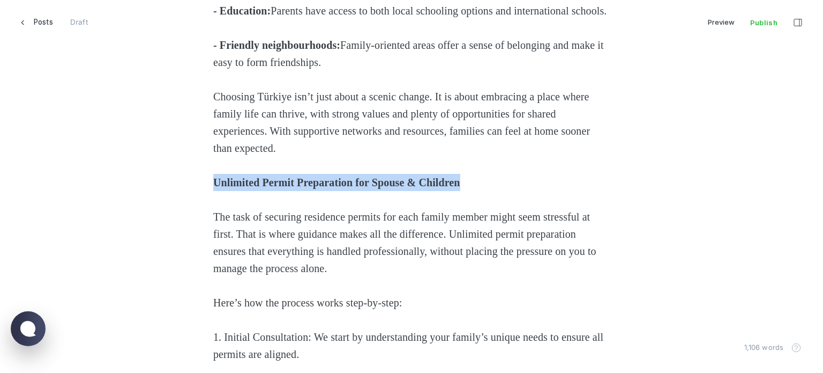
drag, startPoint x: 510, startPoint y: 202, endPoint x: 146, endPoint y: 192, distance: 364.1
click at [478, 180] on icon "Heading 2" at bounding box center [475, 177] width 9 height 9
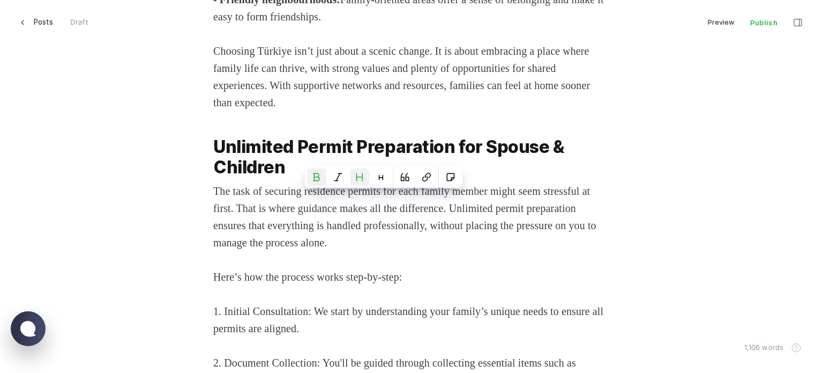
scroll to position [1130, 0]
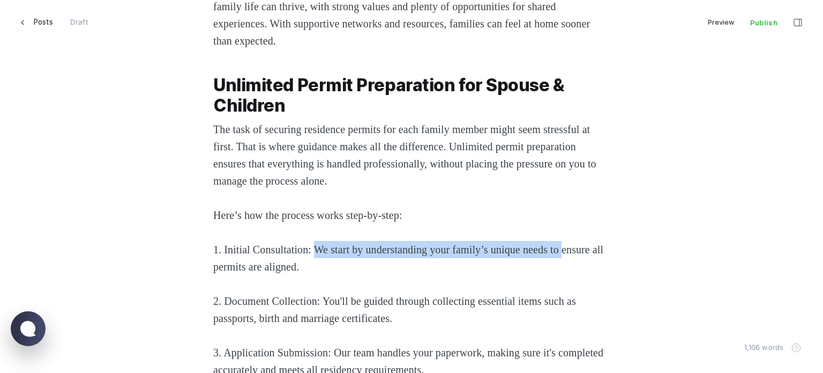
drag, startPoint x: 317, startPoint y: 265, endPoint x: 140, endPoint y: 284, distance: 177.3
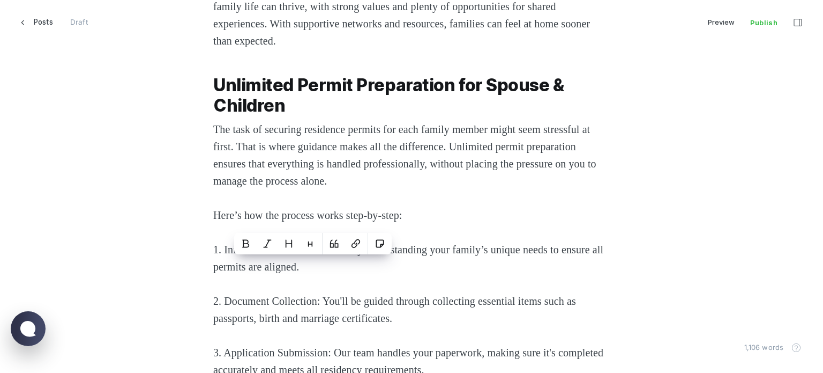
click at [313, 275] on p "1. Initial Consultation: We start by understanding your family’s unique needs t…" at bounding box center [411, 258] width 397 height 34
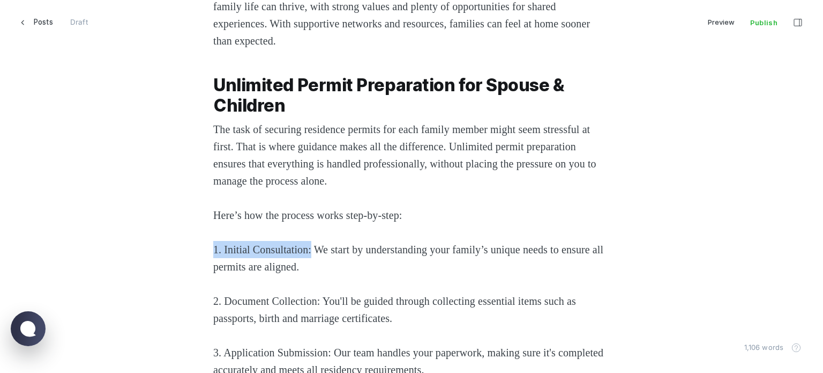
drag, startPoint x: 315, startPoint y: 265, endPoint x: 158, endPoint y: 267, distance: 157.6
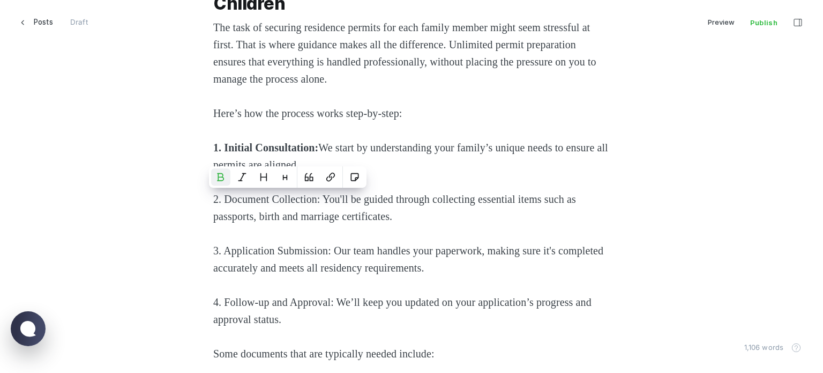
scroll to position [1238, 0]
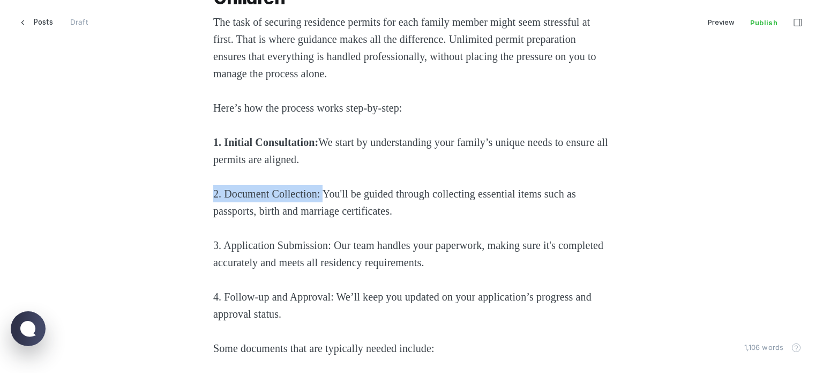
drag, startPoint x: 328, startPoint y: 210, endPoint x: 95, endPoint y: 213, distance: 232.7
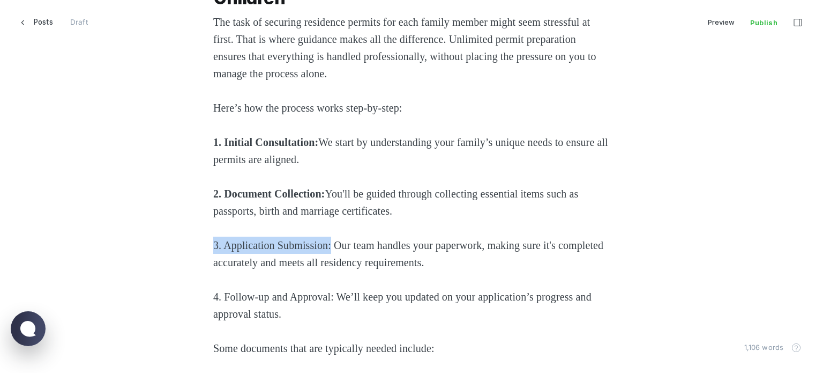
drag, startPoint x: 317, startPoint y: 264, endPoint x: 191, endPoint y: 268, distance: 126.6
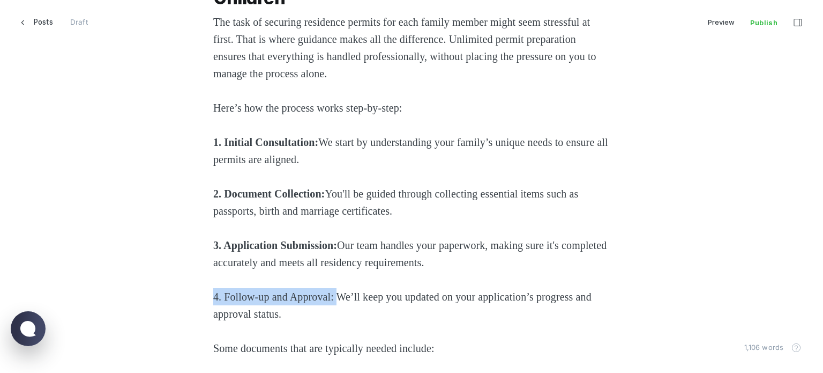
drag, startPoint x: 254, startPoint y: 311, endPoint x: 101, endPoint y: 310, distance: 152.2
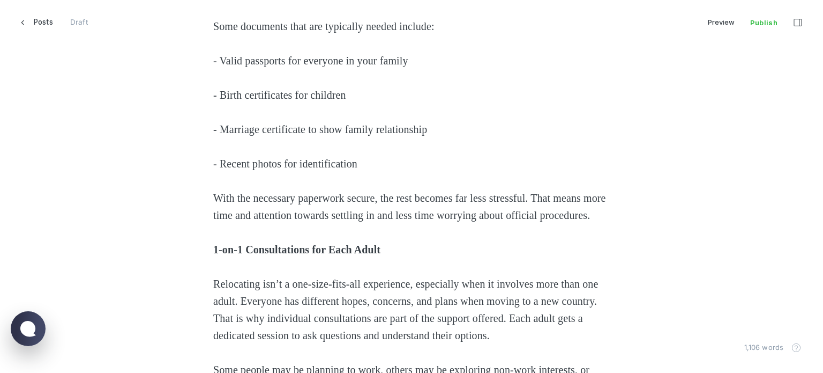
scroll to position [1613, 0]
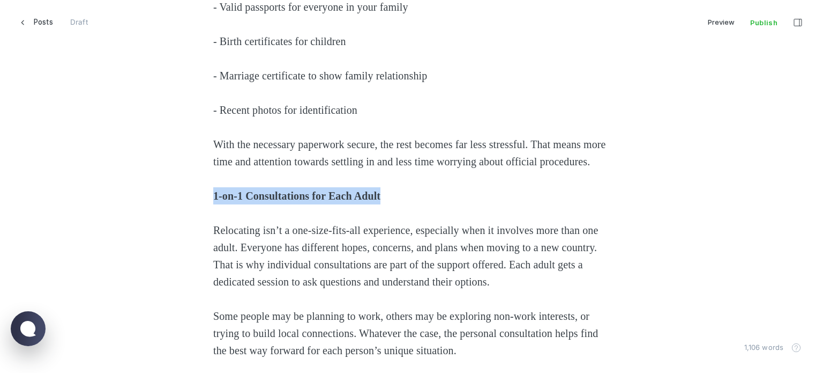
drag, startPoint x: 407, startPoint y: 221, endPoint x: 83, endPoint y: 222, distance: 324.3
click at [83, 222] on div "Relocating with family can be both a thrilling and overwhelming journey. For ma…" at bounding box center [411, 117] width 725 height 2403
click at [377, 212] on button "Heading 2" at bounding box center [370, 206] width 19 height 17
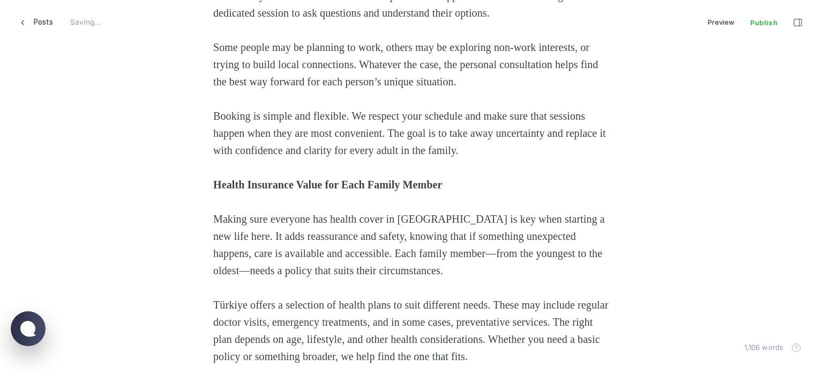
scroll to position [1881, 0]
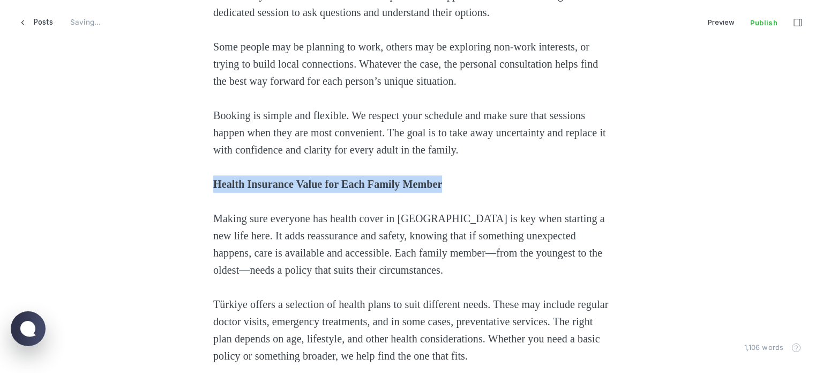
drag, startPoint x: 488, startPoint y: 219, endPoint x: 162, endPoint y: 222, distance: 325.4
click at [446, 199] on button "Heading 2" at bounding box center [451, 195] width 19 height 17
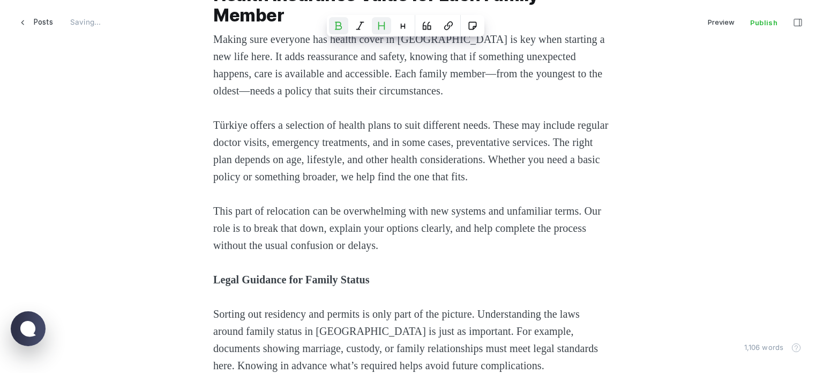
scroll to position [2149, 0]
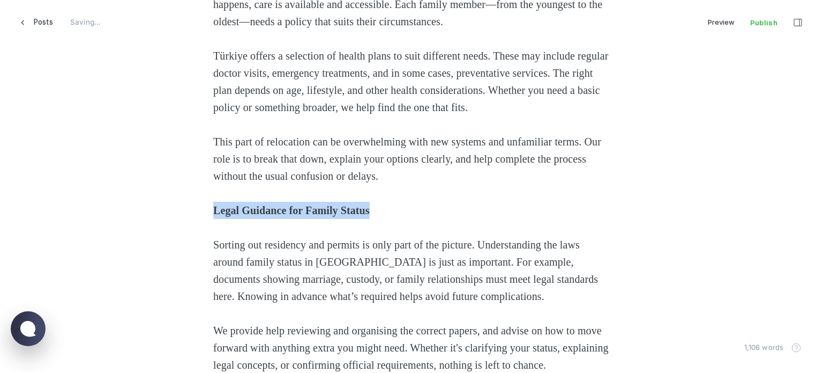
drag, startPoint x: 404, startPoint y: 244, endPoint x: 176, endPoint y: 244, distance: 228.3
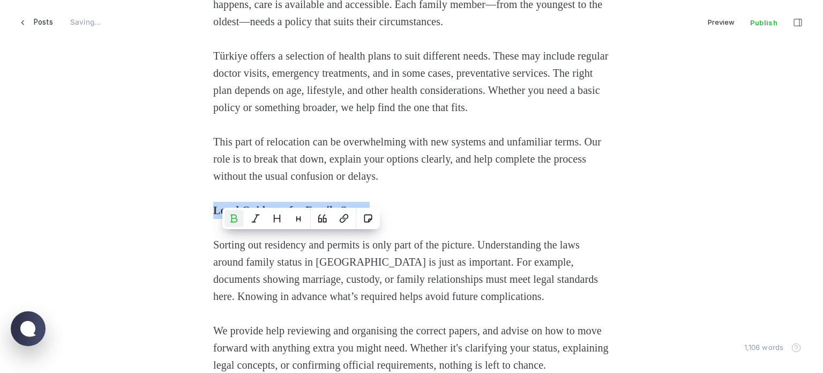
drag, startPoint x: 272, startPoint y: 218, endPoint x: 289, endPoint y: 230, distance: 21.1
click at [273, 218] on icon "Heading 2" at bounding box center [277, 218] width 9 height 9
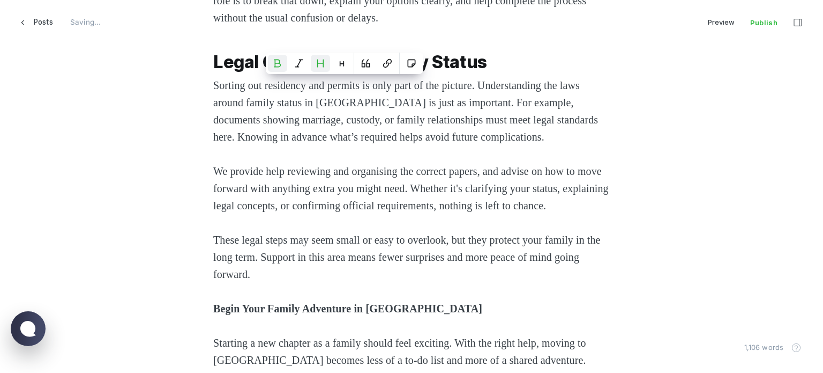
scroll to position [2310, 0]
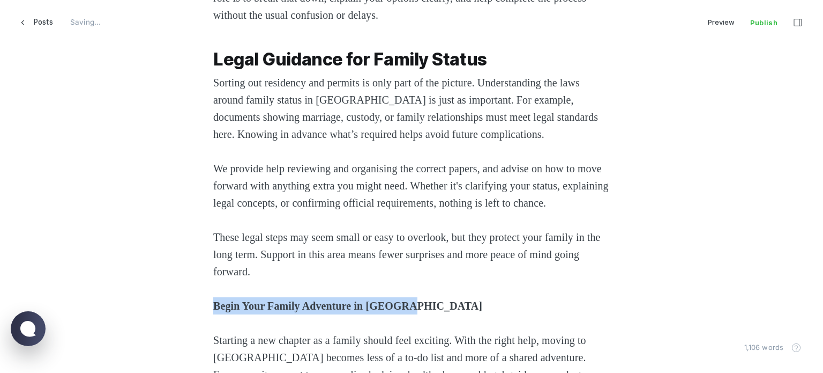
drag, startPoint x: 445, startPoint y: 349, endPoint x: 205, endPoint y: 345, distance: 240.2
click at [403, 330] on icon "Heading 2" at bounding box center [407, 331] width 9 height 9
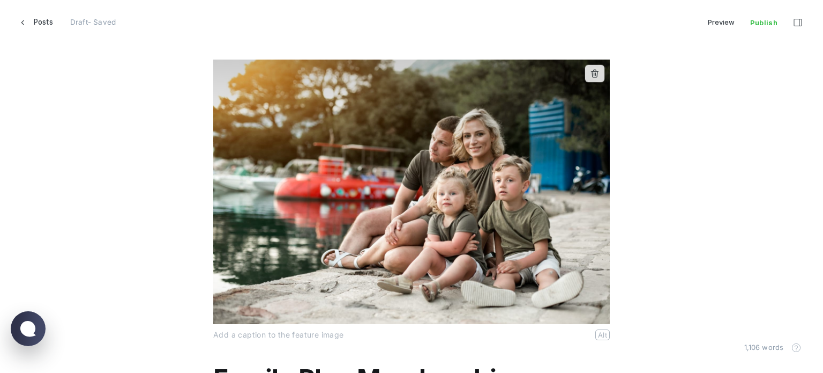
scroll to position [0, 0]
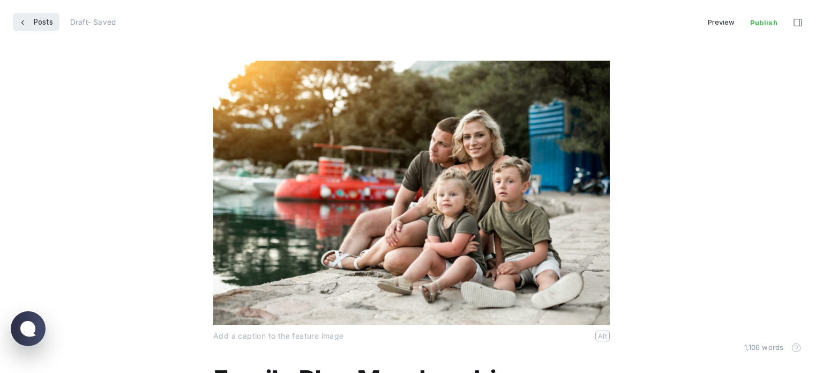
click at [41, 27] on span "Posts" at bounding box center [43, 22] width 19 height 18
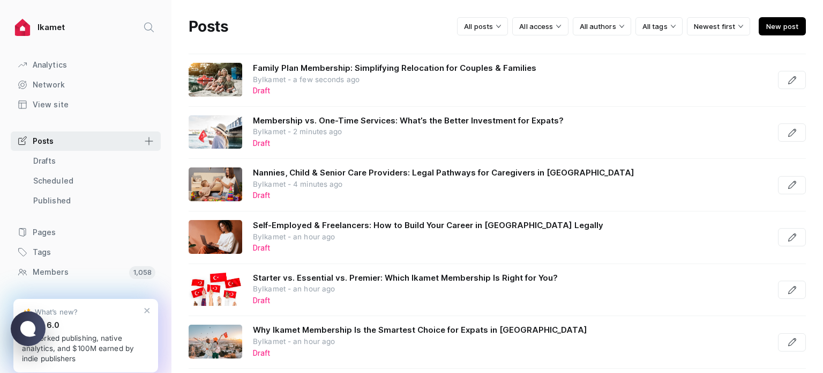
click at [794, 29] on span "New post" at bounding box center [782, 26] width 47 height 18
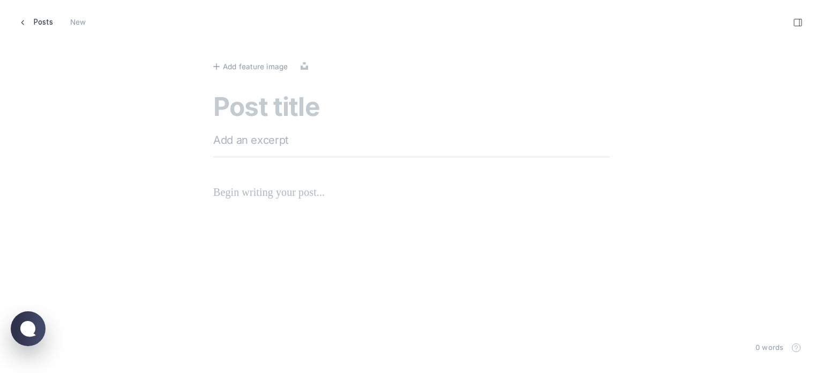
scroll to position [389, 840]
paste textarea "Digital Nomad Plan_ Residency Solutions for Remote Workers in [GEOGRAPHIC_DATA]"
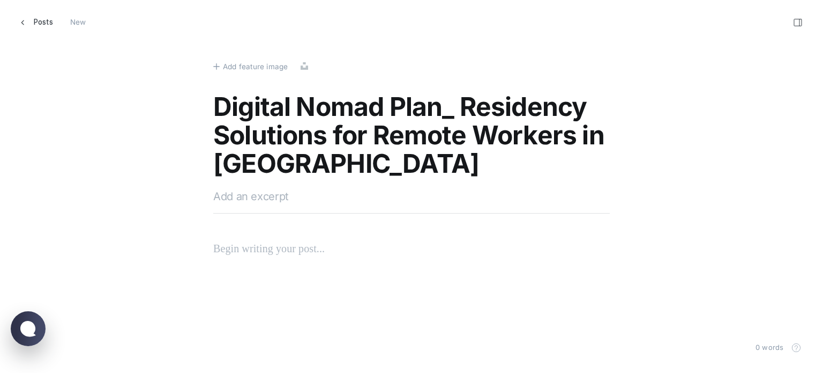
click at [454, 105] on textarea "Digital Nomad Plan_ Residency Solutions for Remote Workers in [GEOGRAPHIC_DATA]" at bounding box center [411, 136] width 397 height 87
type textarea "Digital Nomad Plan: Residency Solutions for Remote Workers in [GEOGRAPHIC_DATA]"
click at [240, 190] on textarea at bounding box center [411, 196] width 397 height 16
paste textarea "Explore the benefits of the Digital Nomad visa in [GEOGRAPHIC_DATA]. Apply for …"
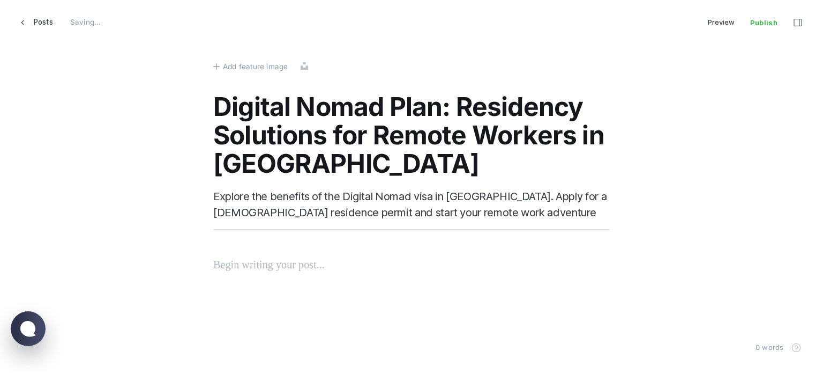
scroll to position [389, 840]
type textarea "Explore the benefits of the Digital Nomad visa in [GEOGRAPHIC_DATA]. Apply for …"
click at [237, 63] on span "Add feature image" at bounding box center [255, 67] width 65 height 12
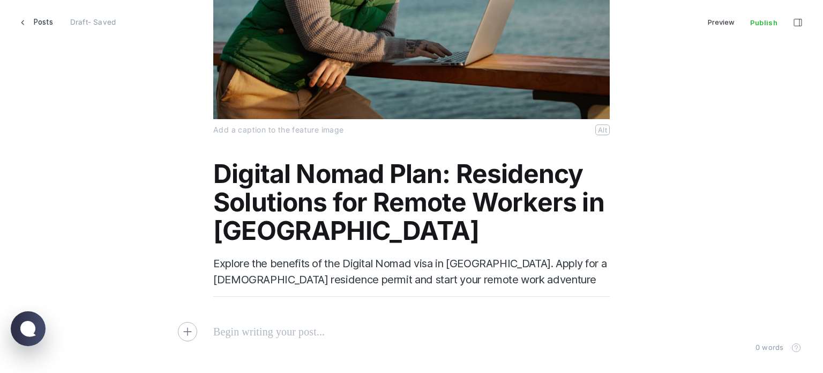
scroll to position [264, 0]
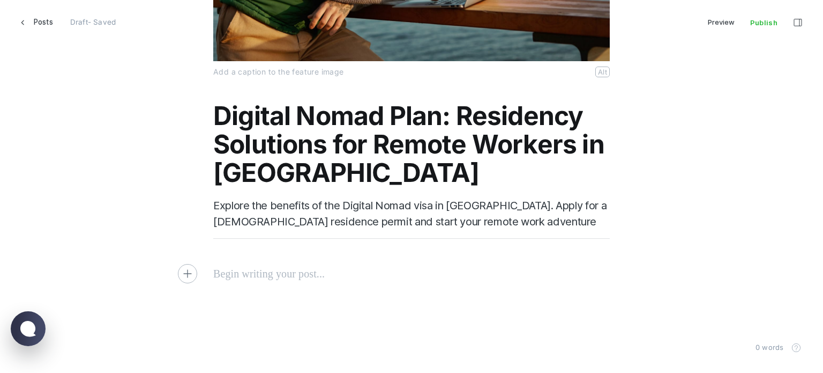
click at [237, 271] on p at bounding box center [411, 273] width 397 height 17
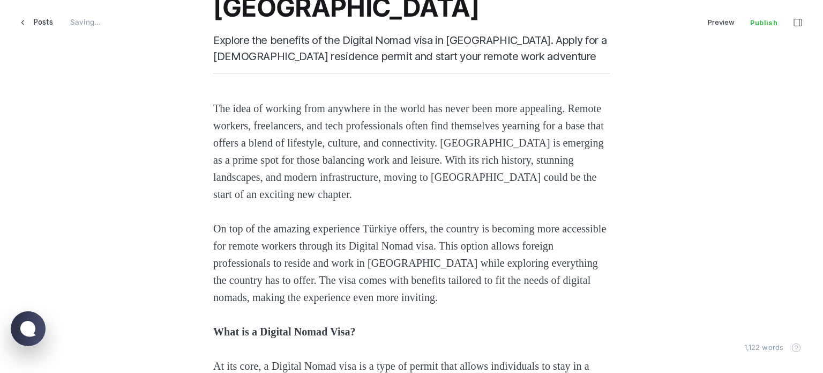
scroll to position [482, 0]
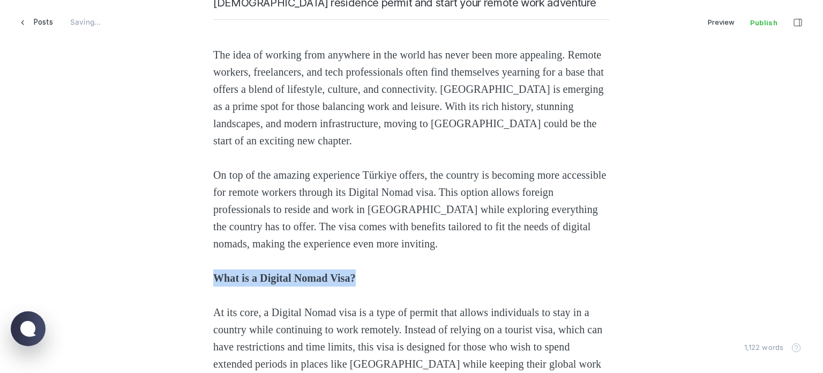
drag, startPoint x: 379, startPoint y: 280, endPoint x: 173, endPoint y: 285, distance: 206.4
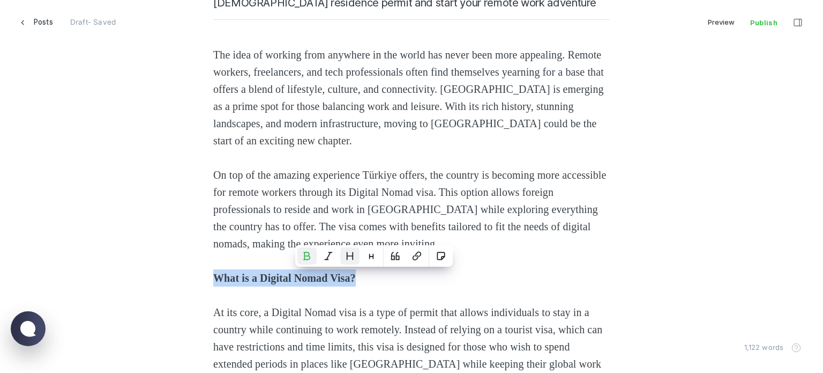
click at [347, 253] on button "Heading 2" at bounding box center [349, 255] width 19 height 17
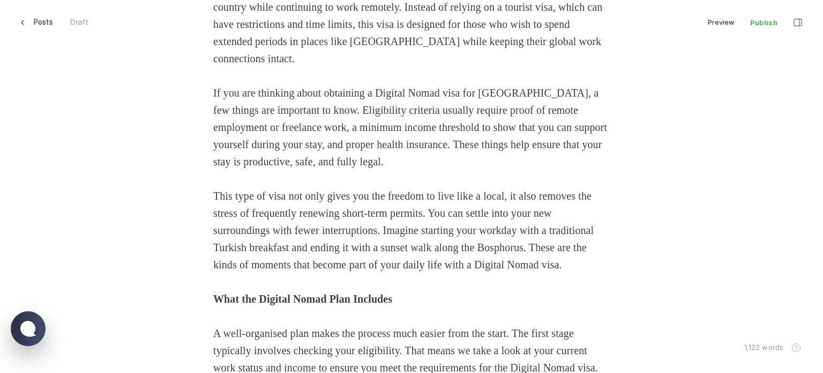
scroll to position [911, 0]
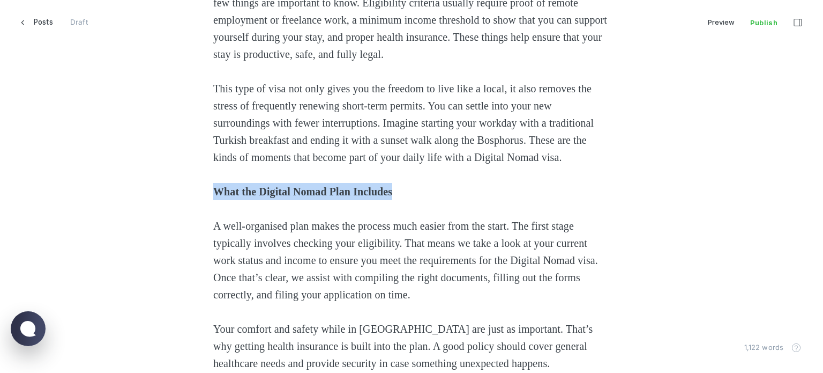
drag, startPoint x: 443, startPoint y: 197, endPoint x: 163, endPoint y: 207, distance: 280.5
drag, startPoint x: 394, startPoint y: 184, endPoint x: 396, endPoint y: 192, distance: 8.8
click at [396, 183] on icon "Heading 2" at bounding box center [395, 186] width 9 height 9
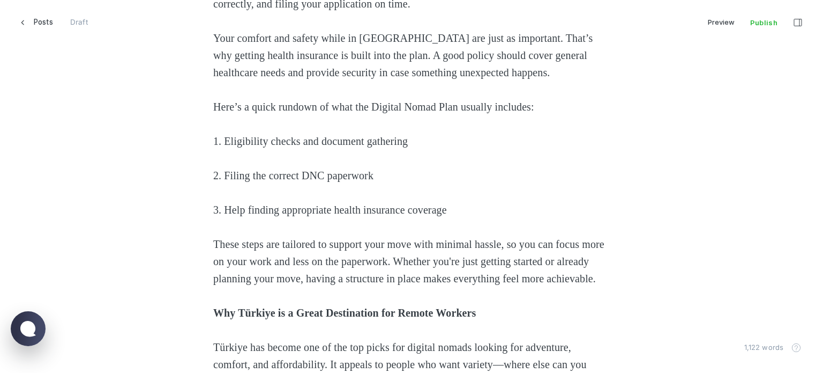
scroll to position [1233, 0]
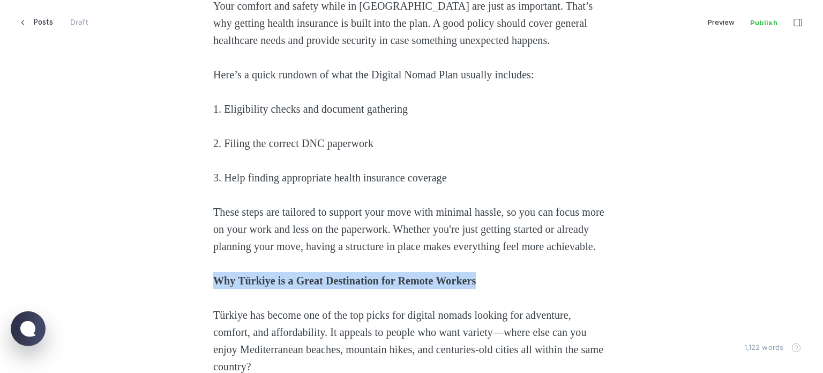
drag, startPoint x: 554, startPoint y: 317, endPoint x: 152, endPoint y: 307, distance: 402.1
click at [152, 307] on div "The idea of working from anywhere in the world has never been more appealing. R…" at bounding box center [411, 376] width 725 height 2160
click at [490, 291] on icon "Heading 2" at bounding box center [488, 292] width 9 height 9
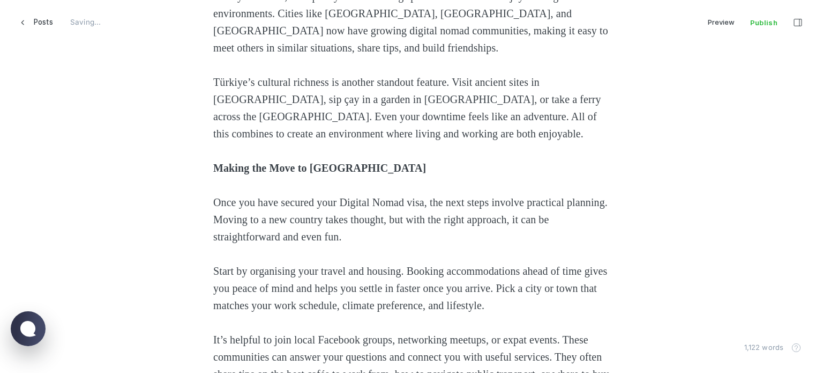
scroll to position [1822, 0]
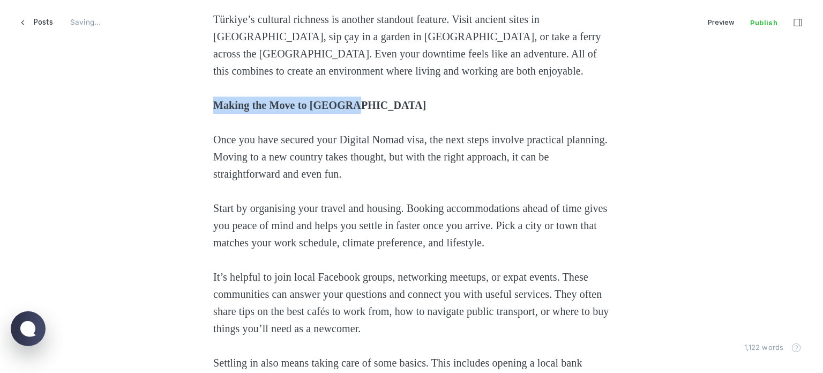
drag, startPoint x: 377, startPoint y: 147, endPoint x: 137, endPoint y: 145, distance: 240.1
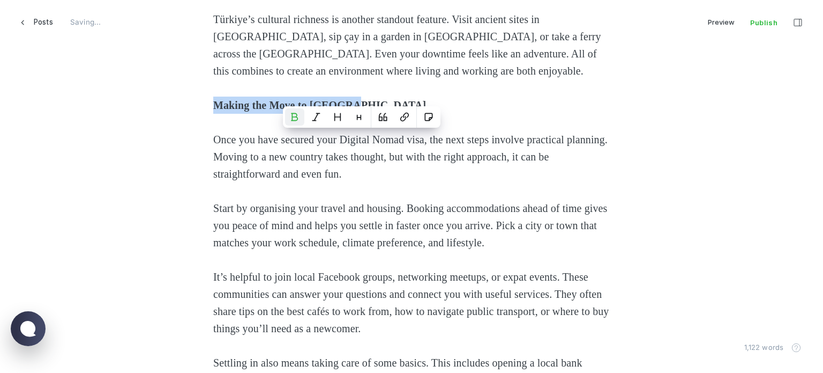
drag, startPoint x: 341, startPoint y: 116, endPoint x: 348, endPoint y: 166, distance: 50.4
click at [341, 116] on icon "Heading 2" at bounding box center [337, 117] width 9 height 9
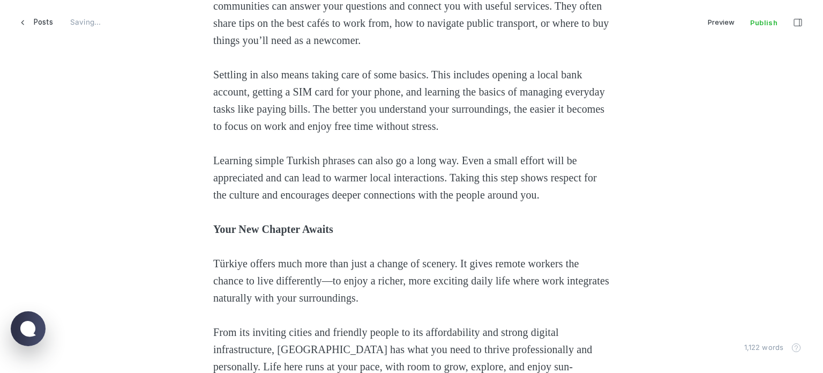
scroll to position [2198, 0]
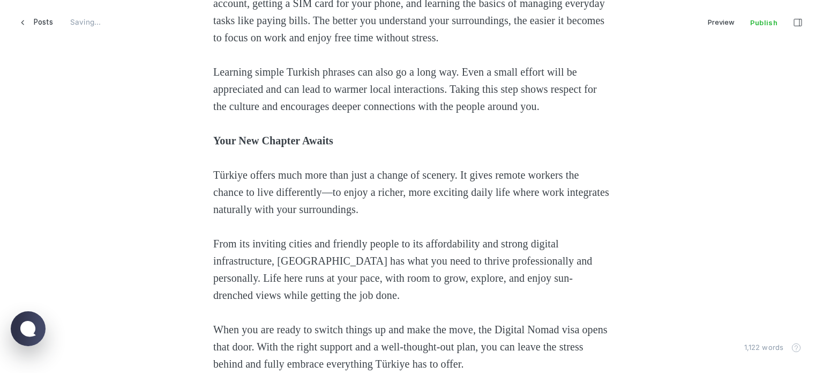
drag, startPoint x: 359, startPoint y: 214, endPoint x: 270, endPoint y: 210, distance: 89.1
drag, startPoint x: 371, startPoint y: 209, endPoint x: 166, endPoint y: 204, distance: 205.3
drag, startPoint x: 397, startPoint y: 214, endPoint x: 195, endPoint y: 213, distance: 202.1
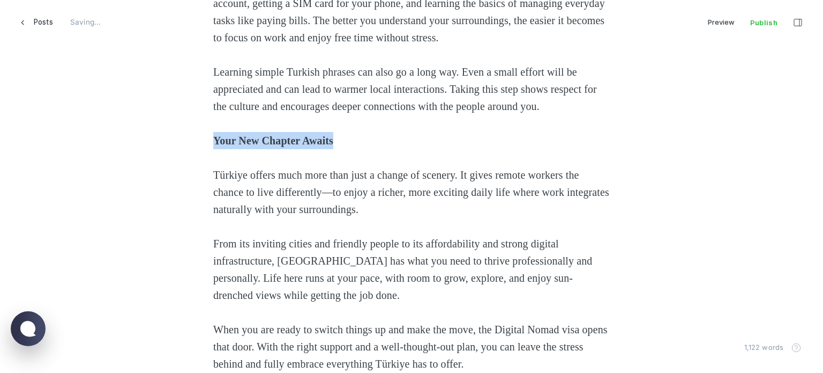
click at [326, 190] on icon "Heading 2" at bounding box center [324, 186] width 6 height 7
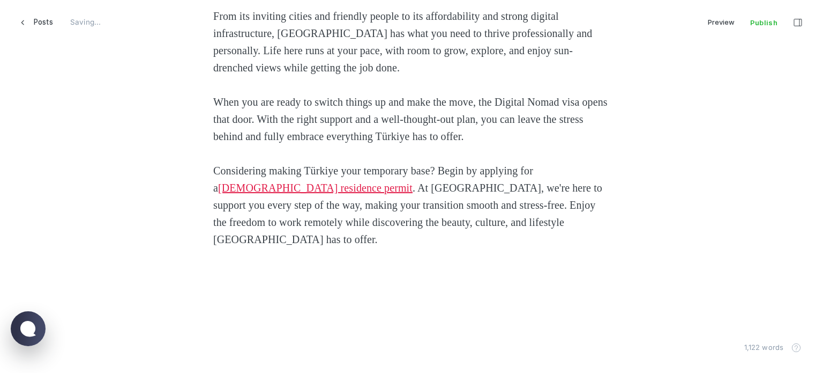
scroll to position [2475, 0]
click at [39, 22] on span "Posts" at bounding box center [43, 22] width 19 height 18
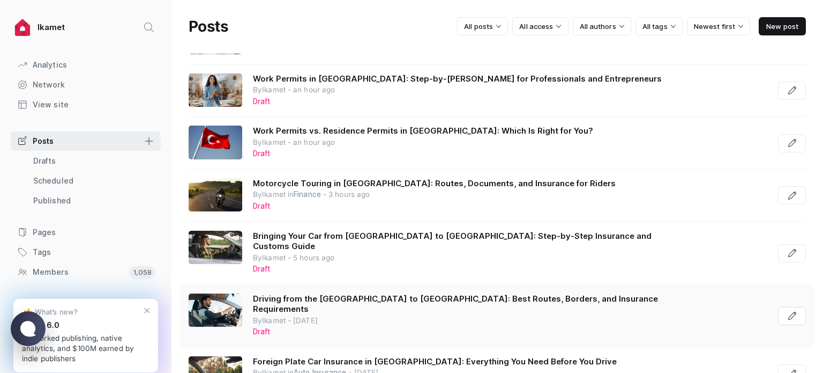
scroll to position [643, 0]
